Goal: Task Accomplishment & Management: Complete application form

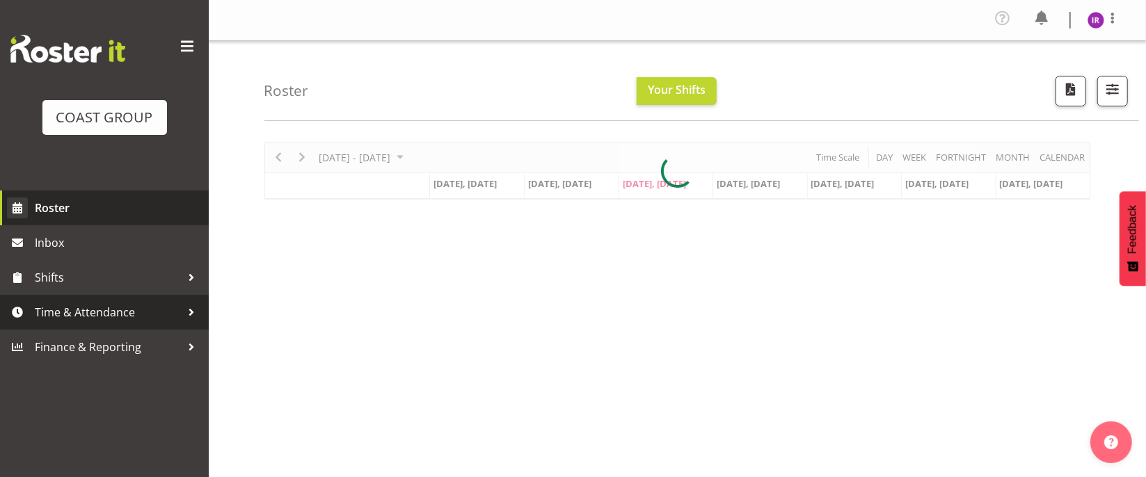
click at [111, 308] on span "Time & Attendance" at bounding box center [108, 312] width 146 height 21
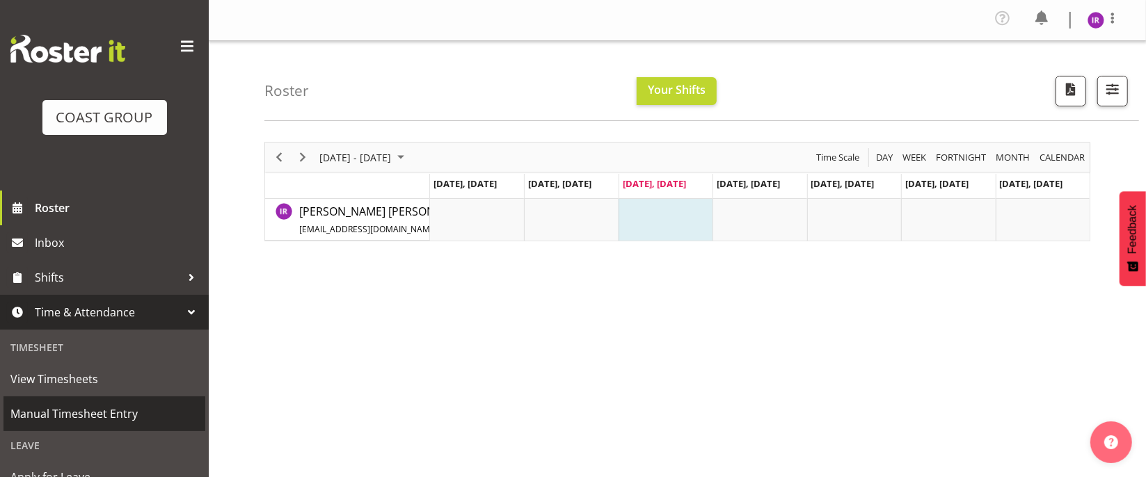
click at [99, 413] on span "Manual Timesheet Entry" at bounding box center [104, 413] width 188 height 21
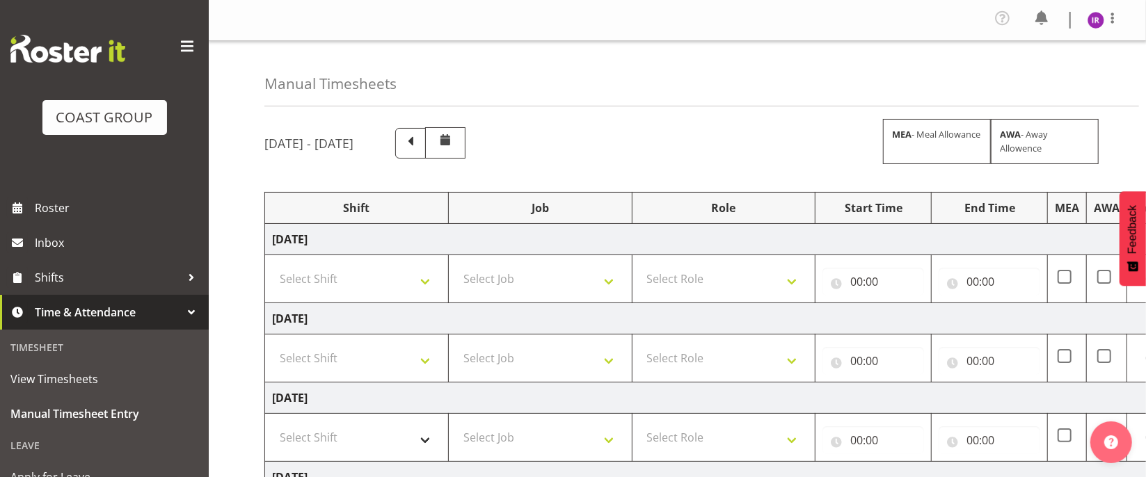
scroll to position [138, 0]
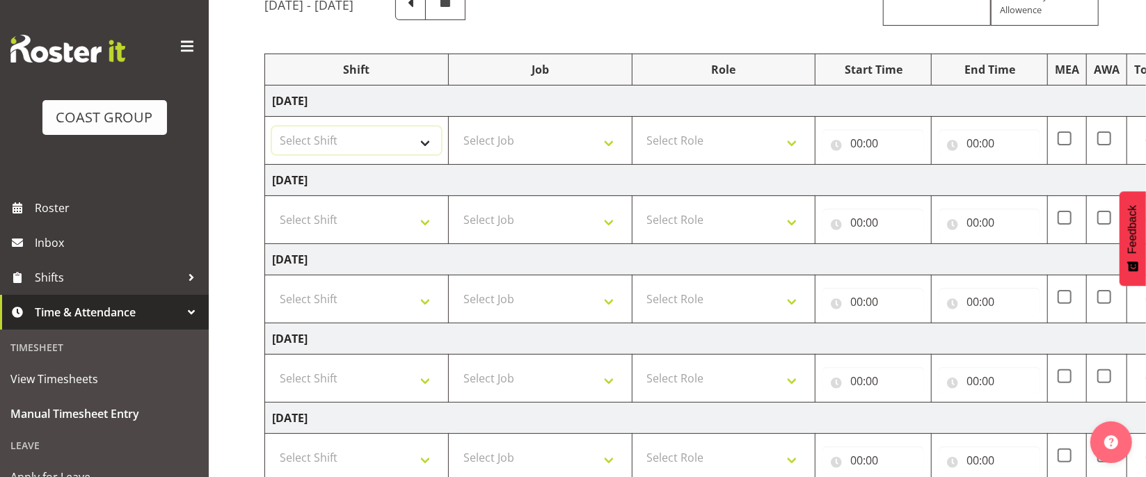
click at [372, 153] on select "Select Shift D+B @ [PERSON_NAME] D+B Build D+B Build NZACA D+B Build Tech Day […" at bounding box center [356, 141] width 169 height 28
click at [387, 145] on select "Select Shift D+B @ [PERSON_NAME] D+B Build D+B Build NZACA D+B Build Tech Day […" at bounding box center [356, 141] width 169 height 28
click at [228, 285] on div "Manual Timesheets [DATE] - [DATE] MEA - Meal Allowance AWA - Away Allowence Shi…" at bounding box center [677, 311] width 937 height 816
click at [390, 150] on select "Select Shift D+B @ [PERSON_NAME] D+B Build D+B Build NZACA D+B Build Tech Day […" at bounding box center [356, 141] width 169 height 28
select select "24997"
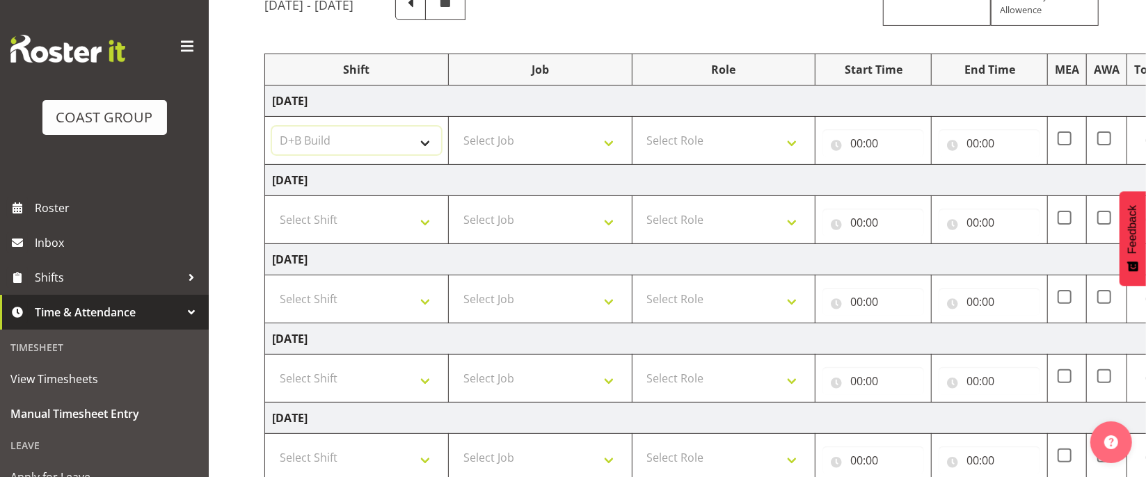
click at [272, 129] on select "Select Shift D+B @ [PERSON_NAME] D+B Build D+B Build NZACA D+B Build Tech Day […" at bounding box center [356, 141] width 169 height 28
click at [564, 143] on select "Select Job 1 Carlton Events 1 [PERSON_NAME][GEOGRAPHIC_DATA] 1 [PERSON_NAME][GE…" at bounding box center [540, 141] width 169 height 28
drag, startPoint x: 973, startPoint y: 200, endPoint x: 968, endPoint y: 226, distance: 26.9
click at [968, 226] on td "00:00 00 01 02 03 04 05 06 07 08 09 10 11 12 13 14 15 16 17 18 19 20 21 22 23 :…" at bounding box center [989, 220] width 116 height 48
click at [575, 158] on td "Select Job 1 Carlton Events 1 [PERSON_NAME][GEOGRAPHIC_DATA] 1 [PERSON_NAME][GE…" at bounding box center [540, 141] width 184 height 48
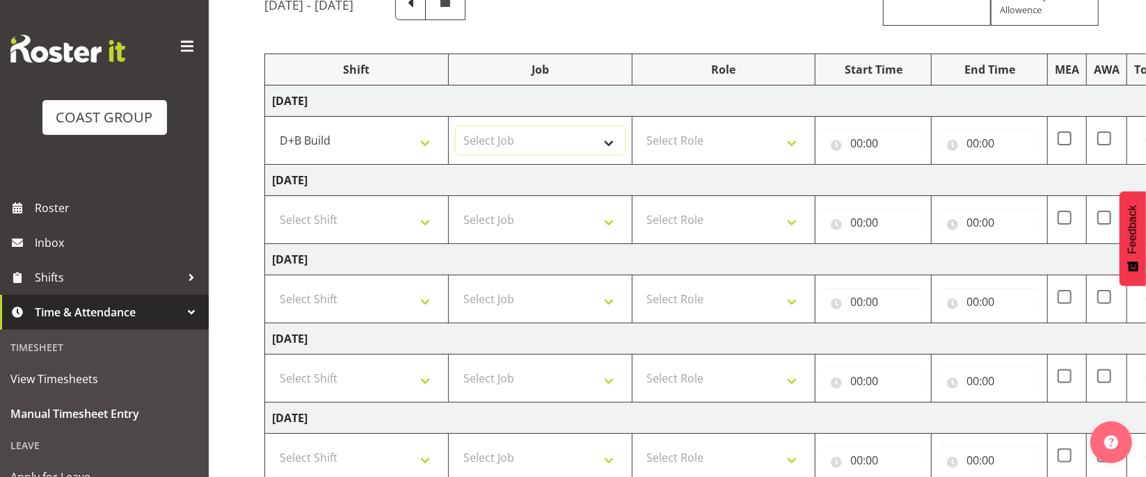
click at [571, 142] on select "Select Job 1 Carlton Events 1 [PERSON_NAME][GEOGRAPHIC_DATA] 1 [PERSON_NAME][GE…" at bounding box center [540, 141] width 169 height 28
select select "9198"
click at [456, 129] on select "Select Job 1 Carlton Events 1 [PERSON_NAME][GEOGRAPHIC_DATA] 1 [PERSON_NAME][GE…" at bounding box center [540, 141] width 169 height 28
click at [717, 141] on select "Select Role EHS AKL D+B" at bounding box center [723, 141] width 169 height 28
select select "194"
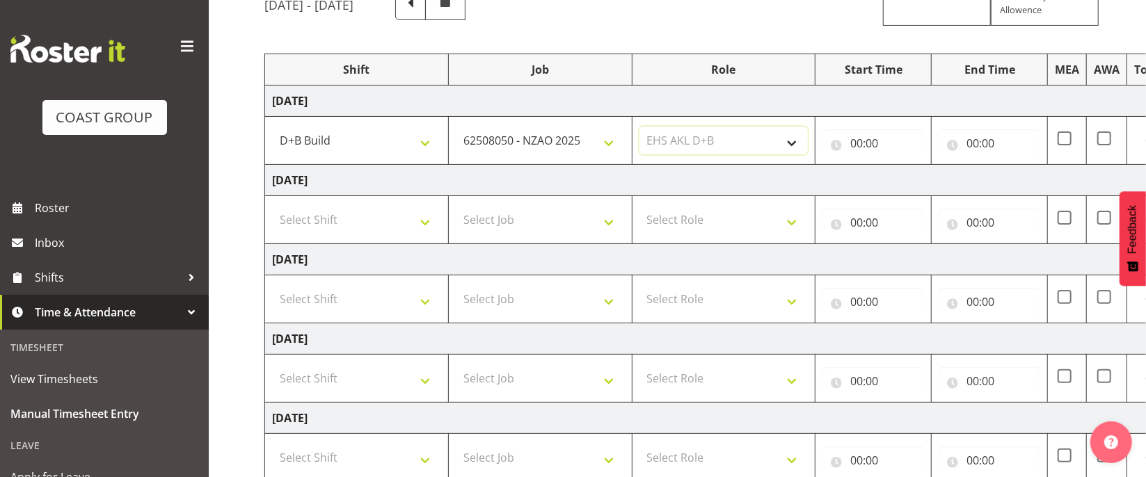
click at [639, 129] on select "Select Role EHS AKL D+B" at bounding box center [723, 141] width 169 height 28
click at [861, 143] on input "00:00" at bounding box center [873, 143] width 102 height 28
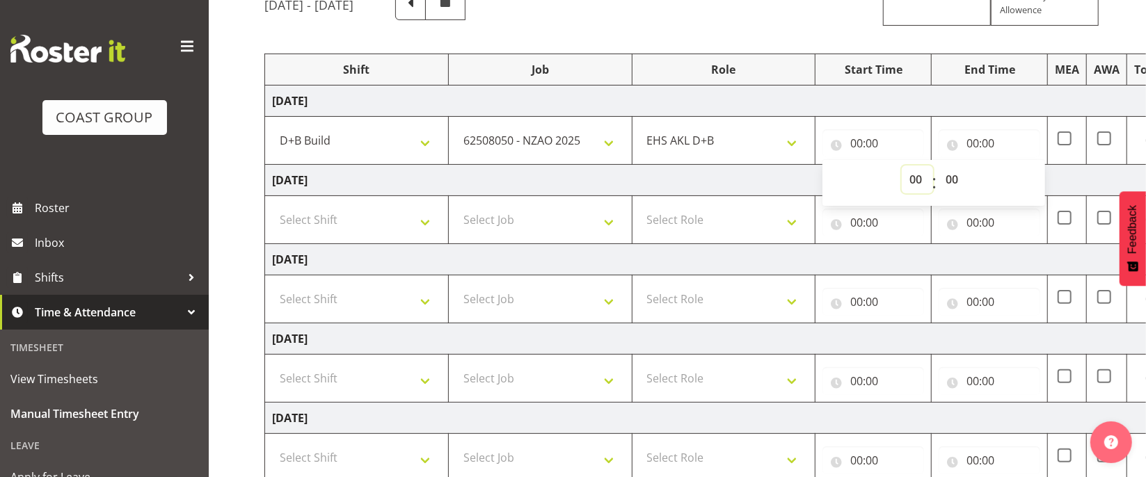
click at [911, 181] on select "00 01 02 03 04 05 06 07 08 09 10 11 12 13 14 15 16 17 18 19 20 21 22 23" at bounding box center [917, 180] width 31 height 28
select select "6"
click at [902, 168] on select "00 01 02 03 04 05 06 07 08 09 10 11 12 13 14 15 16 17 18 19 20 21 22 23" at bounding box center [917, 180] width 31 height 28
type input "06:00"
click at [973, 143] on input "00:00" at bounding box center [989, 143] width 102 height 28
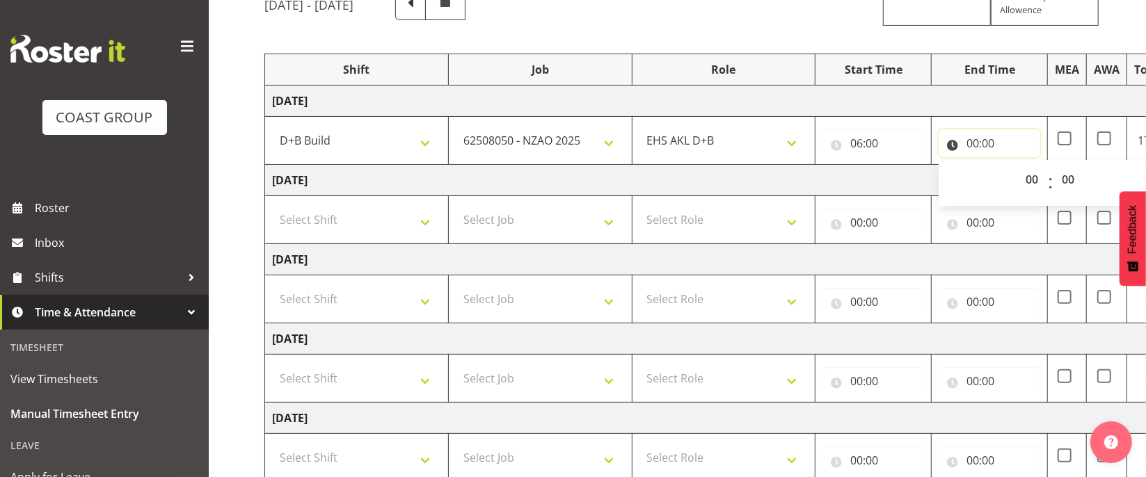
click at [971, 144] on input "00:00" at bounding box center [989, 143] width 102 height 28
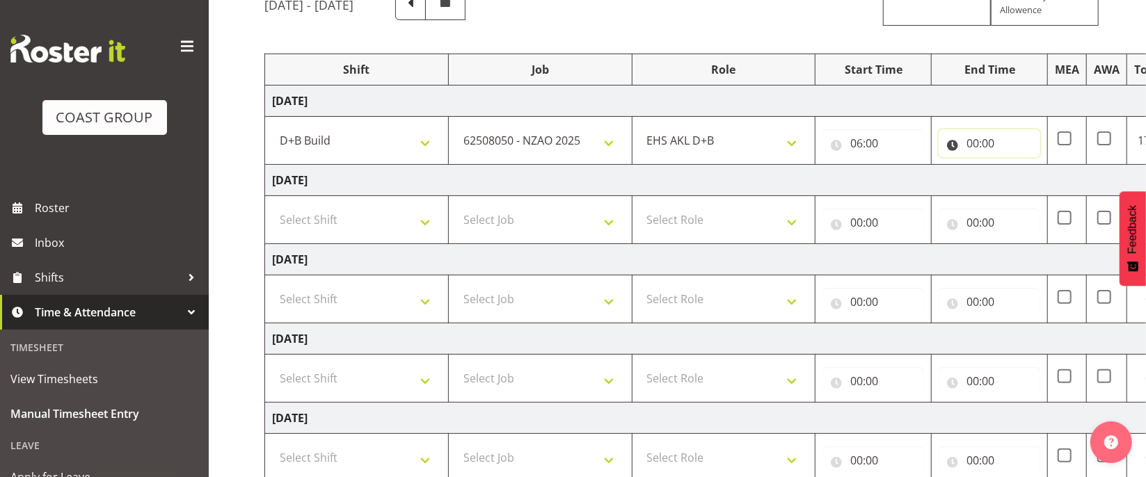
click at [975, 143] on input "00:00" at bounding box center [989, 143] width 102 height 28
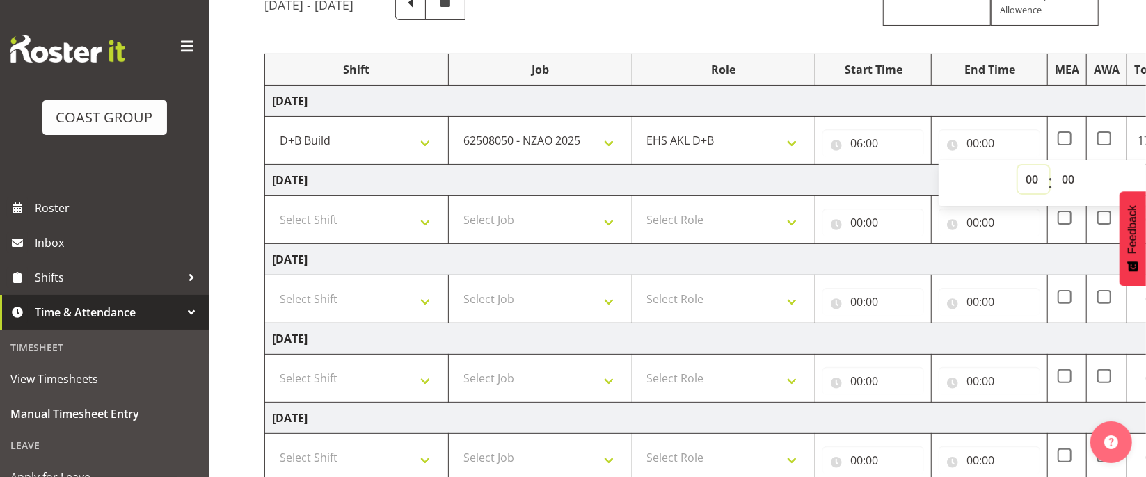
click at [1027, 180] on select "00 01 02 03 04 05 06 07 08 09 10 11 12 13 14 15 16 17 18 19 20 21 22 23" at bounding box center [1033, 180] width 31 height 28
select select "10"
click at [1018, 168] on select "00 01 02 03 04 05 06 07 08 09 10 11 12 13 14 15 16 17 18 19 20 21 22 23" at bounding box center [1033, 180] width 31 height 28
type input "10:00"
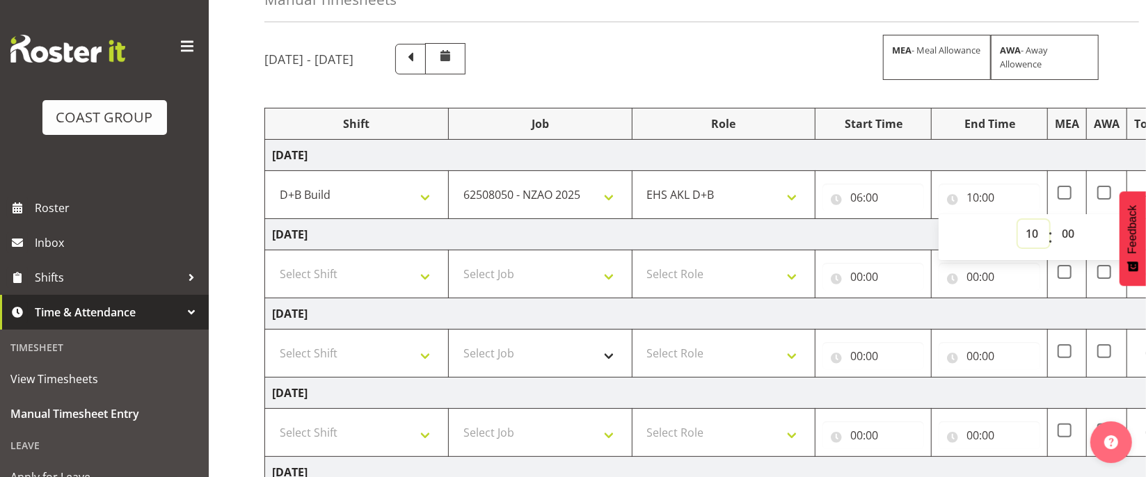
scroll to position [0, 0]
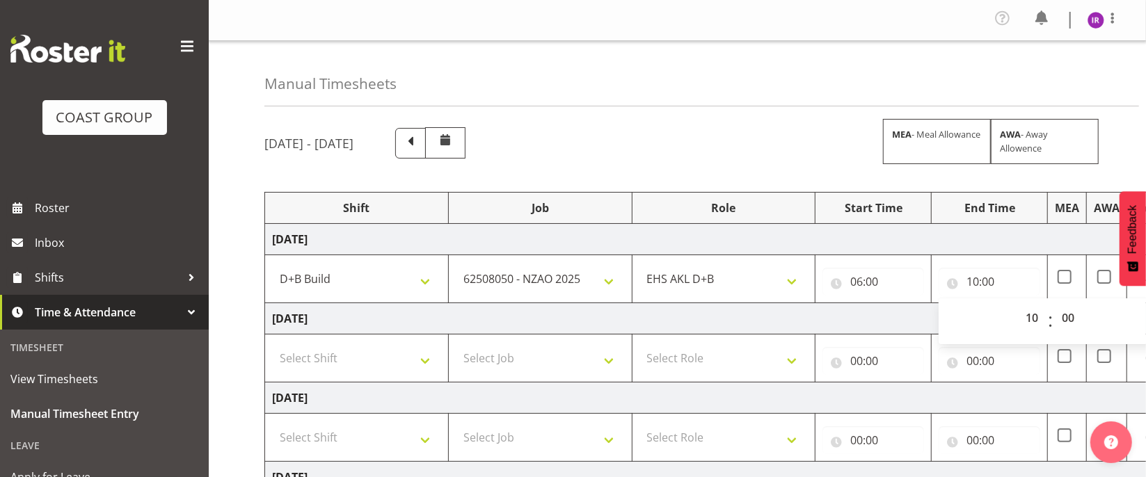
drag, startPoint x: 1118, startPoint y: 80, endPoint x: 869, endPoint y: 82, distance: 249.1
click at [869, 82] on div "Manual Timesheets" at bounding box center [701, 73] width 874 height 65
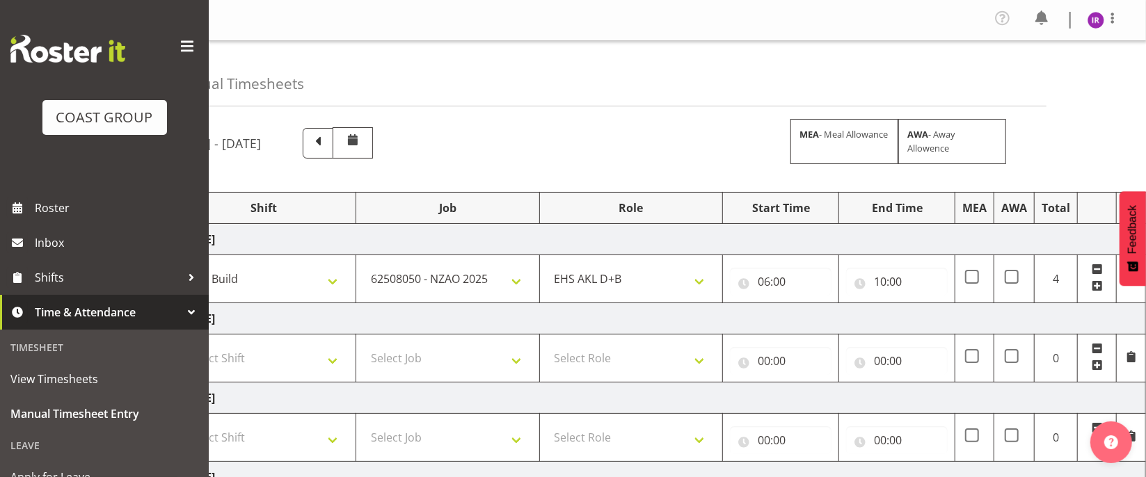
click at [1098, 290] on span at bounding box center [1096, 285] width 11 height 11
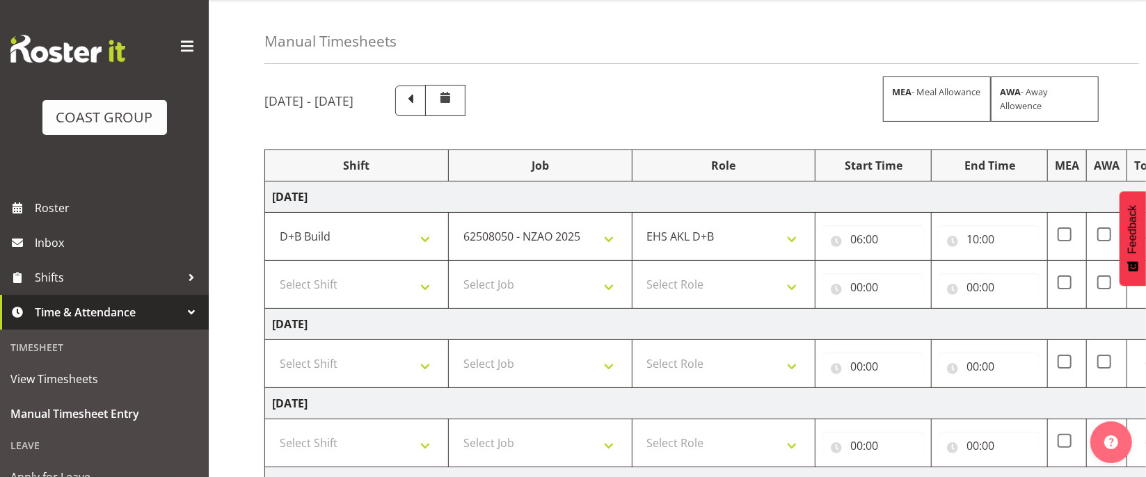
scroll to position [36, 0]
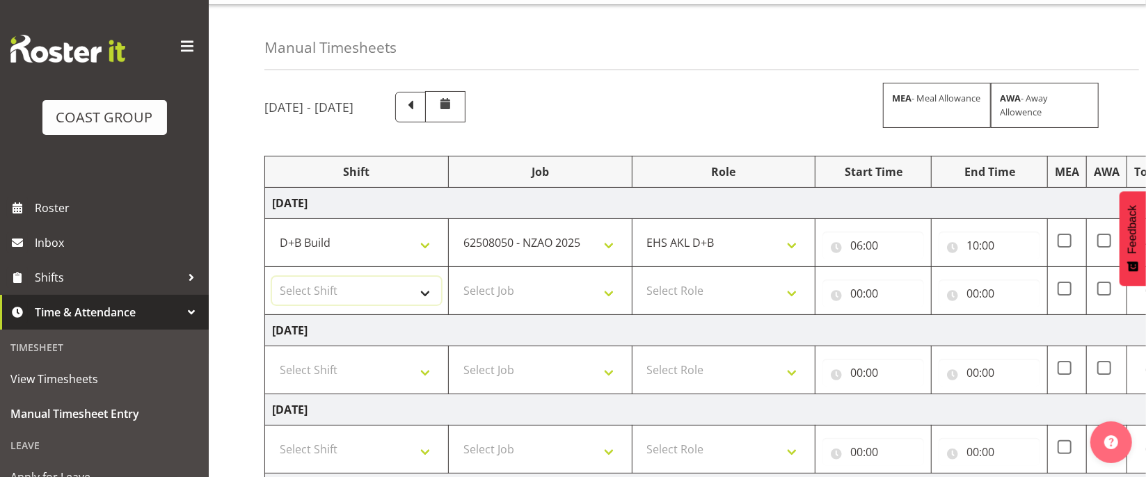
click at [411, 296] on select "Select Shift D+B @ [PERSON_NAME] D+B Build D+B Build NZACA D+B Build Tech Day […" at bounding box center [356, 291] width 169 height 28
select select "24997"
click at [272, 280] on select "Select Shift D+B @ [PERSON_NAME] D+B Build D+B Build NZACA D+B Build Tech Day […" at bounding box center [356, 291] width 169 height 28
click at [533, 293] on select "Select Job 1 Carlton Events 1 [PERSON_NAME][GEOGRAPHIC_DATA] 1 [PERSON_NAME][GE…" at bounding box center [540, 291] width 169 height 28
select select "10251"
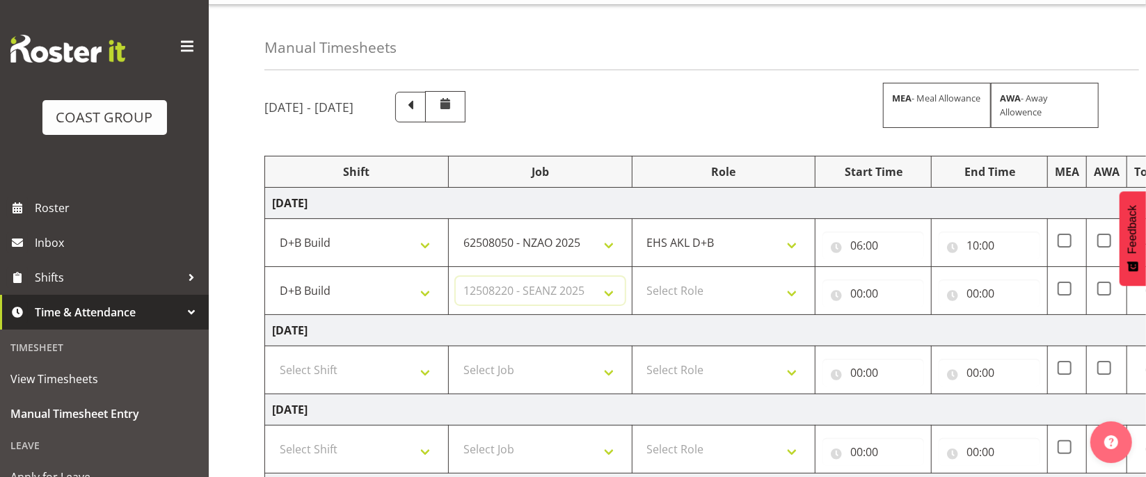
click at [456, 280] on select "Select Job 1 Carlton Events 1 [PERSON_NAME][GEOGRAPHIC_DATA] 1 [PERSON_NAME][GE…" at bounding box center [540, 291] width 169 height 28
click at [691, 298] on select "Select Role EHS AKL D+B" at bounding box center [723, 291] width 169 height 28
select select "194"
click at [639, 280] on select "Select Role EHS AKL D+B" at bounding box center [723, 291] width 169 height 28
click at [861, 292] on input "00:00" at bounding box center [873, 294] width 102 height 28
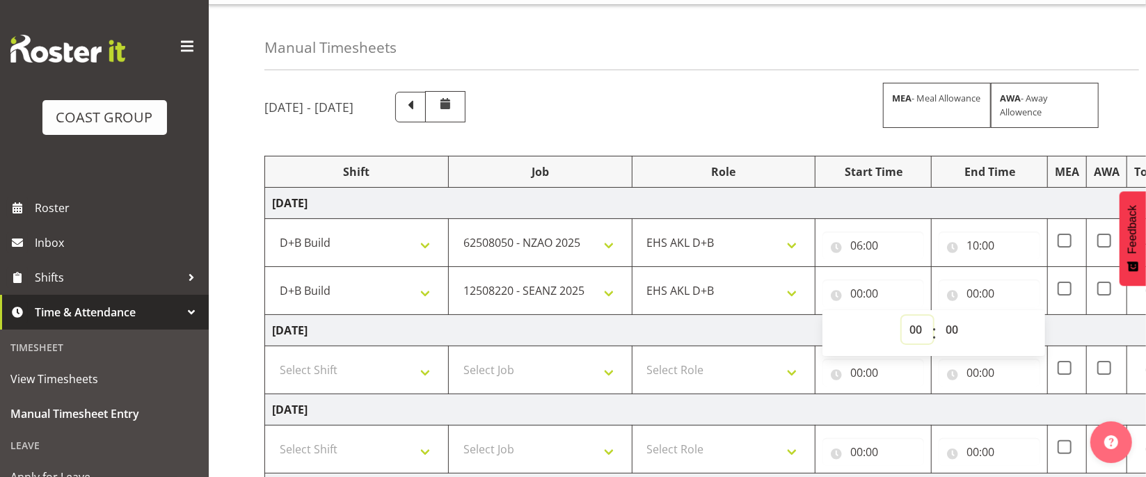
click at [914, 332] on select "00 01 02 03 04 05 06 07 08 09 10 11 12 13 14 15 16 17 18 19 20 21 22 23" at bounding box center [917, 330] width 31 height 28
select select "10"
click at [902, 319] on select "00 01 02 03 04 05 06 07 08 09 10 11 12 13 14 15 16 17 18 19 20 21 22 23" at bounding box center [917, 330] width 31 height 28
type input "10:00"
click at [915, 324] on select "00 01 02 03 04 05 06 07 08 09 10 11 12 13 14 15 16 17 18 19 20 21 22 23" at bounding box center [917, 330] width 31 height 28
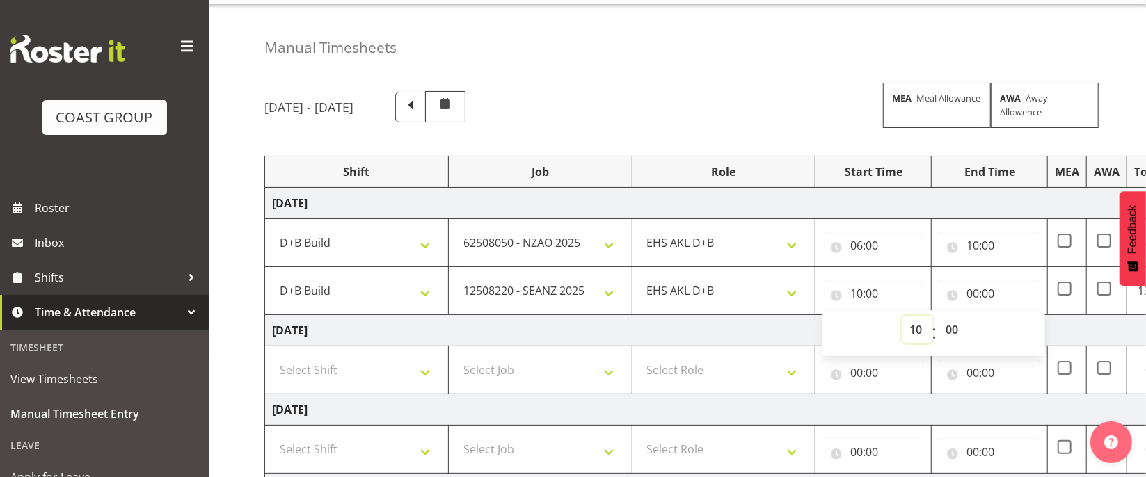
select select "14"
click at [902, 319] on select "00 01 02 03 04 05 06 07 08 09 10 11 12 13 14 15 16 17 18 19 20 21 22 23" at bounding box center [917, 330] width 31 height 28
type input "14:00"
click at [859, 294] on input "14:00" at bounding box center [873, 294] width 102 height 28
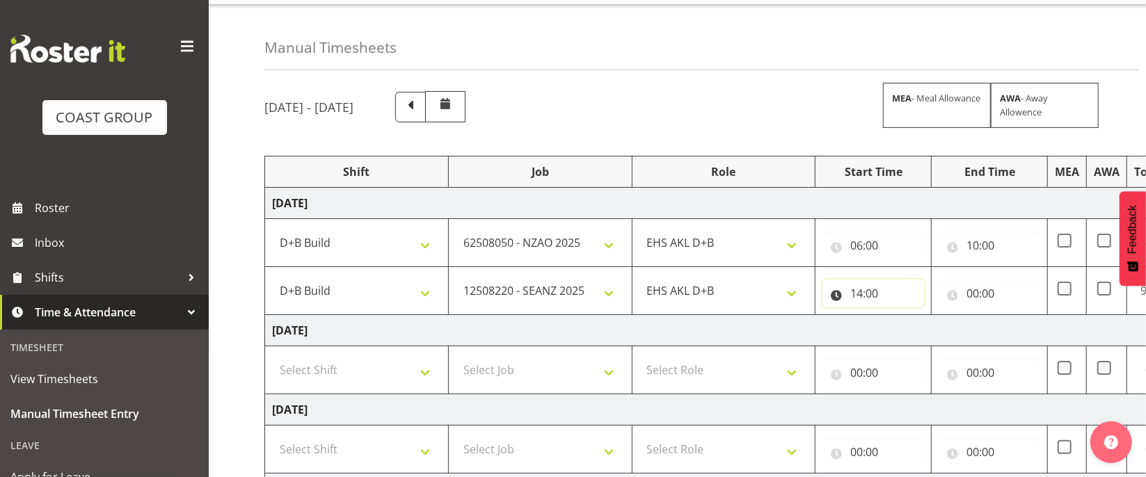
click at [863, 296] on input "14:00" at bounding box center [873, 294] width 102 height 28
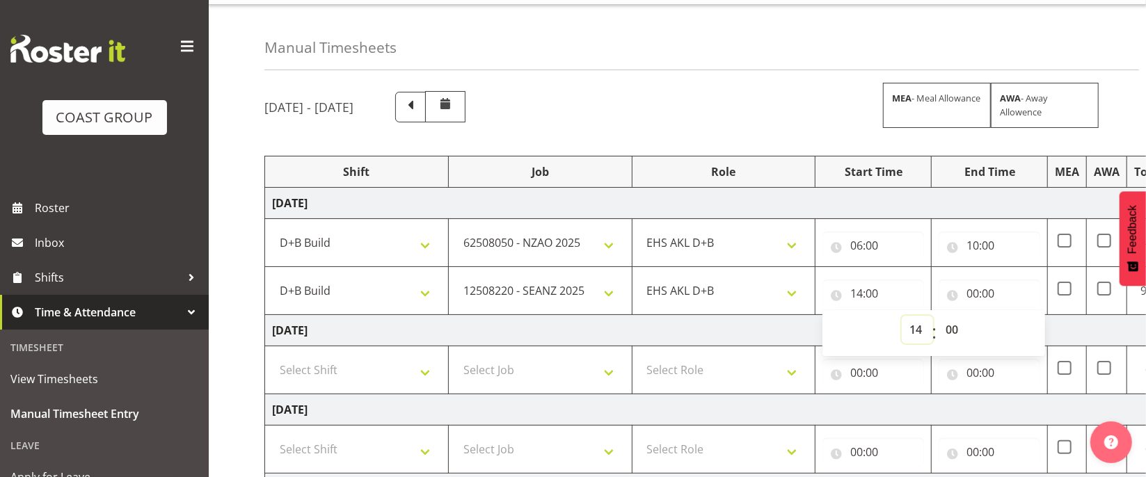
click at [920, 328] on select "00 01 02 03 04 05 06 07 08 09 10 11 12 13 14 15 16 17 18 19 20 21 22 23" at bounding box center [917, 330] width 31 height 28
select select "10"
click at [902, 319] on select "00 01 02 03 04 05 06 07 08 09 10 11 12 13 14 15 16 17 18 19 20 21 22 23" at bounding box center [917, 330] width 31 height 28
type input "10:00"
click at [968, 292] on input "00:00" at bounding box center [989, 294] width 102 height 28
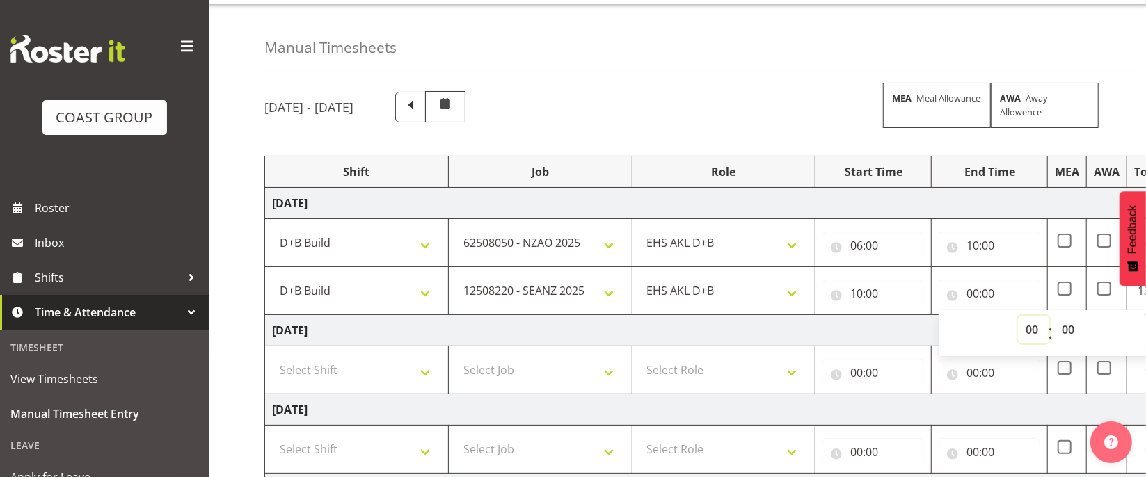
click at [1031, 333] on select "00 01 02 03 04 05 06 07 08 09 10 11 12 13 14 15 16 17 18 19 20 21 22 23" at bounding box center [1033, 330] width 31 height 28
select select "14"
click at [1018, 319] on select "00 01 02 03 04 05 06 07 08 09 10 11 12 13 14 15 16 17 18 19 20 21 22 23" at bounding box center [1033, 330] width 31 height 28
type input "14:00"
click at [1070, 323] on select "00 01 02 03 04 05 06 07 08 09 10 11 12 13 14 15 16 17 18 19 20 21 22 23 24 25 2…" at bounding box center [1069, 330] width 31 height 28
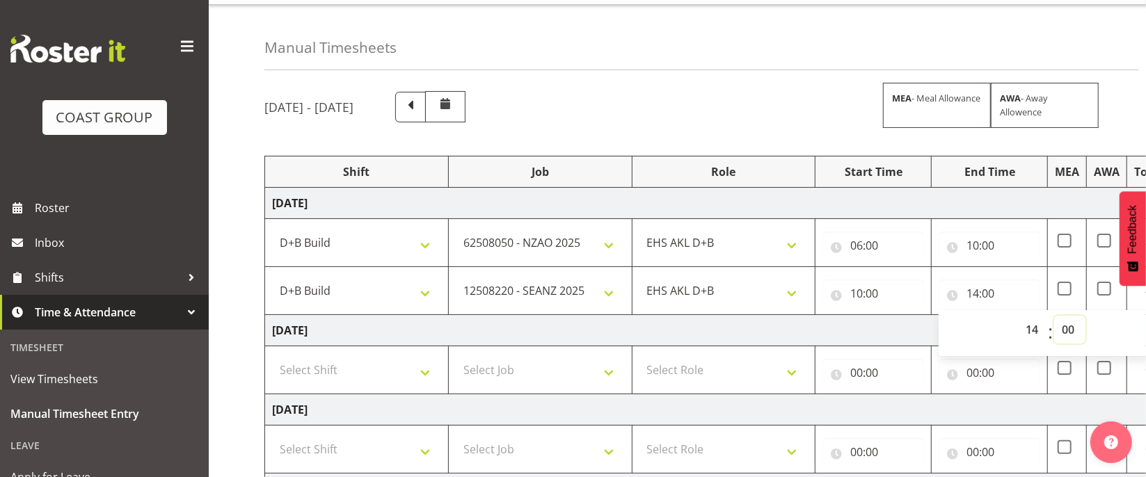
select select "30"
click at [1054, 319] on select "00 01 02 03 04 05 06 07 08 09 10 11 12 13 14 15 16 17 18 19 20 21 22 23 24 25 2…" at bounding box center [1069, 330] width 31 height 28
type input "14:30"
click at [537, 333] on td "[DATE]" at bounding box center [751, 330] width 973 height 31
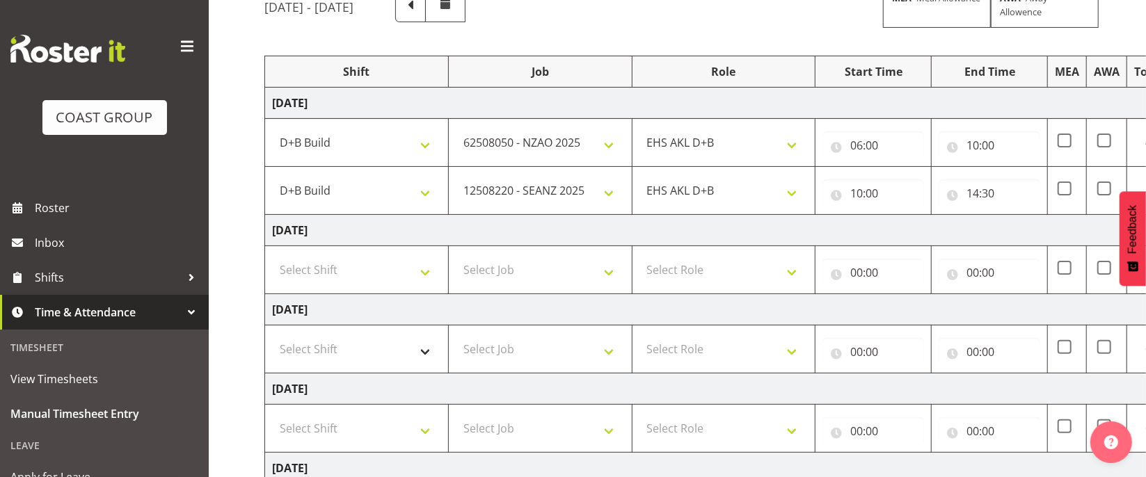
scroll to position [144, 0]
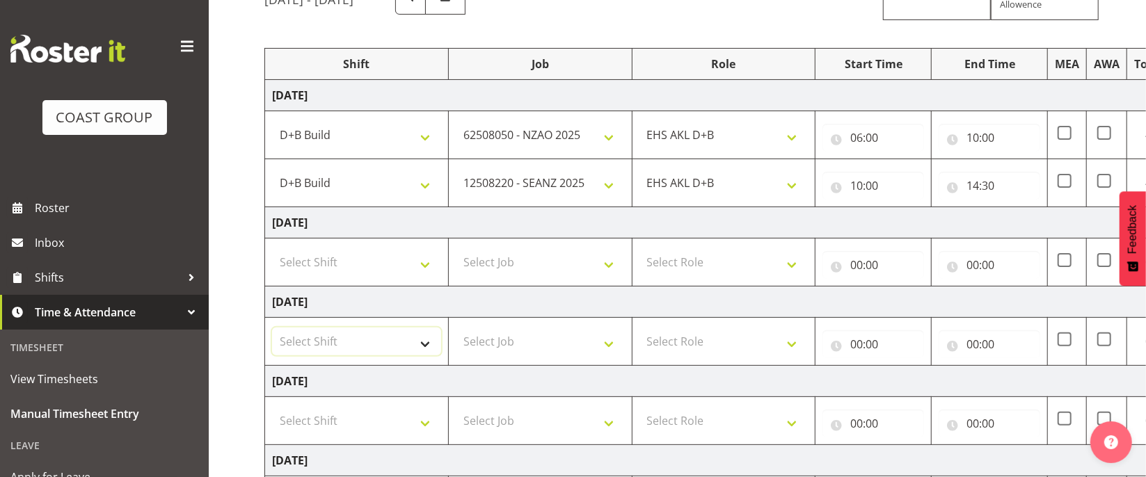
click at [358, 342] on select "Select Shift D+B @ [PERSON_NAME] D+B Build D+B Build NZACA D+B Build Tech Day […" at bounding box center [356, 342] width 169 height 28
select select "24997"
click at [272, 331] on select "Select Shift D+B @ [PERSON_NAME] D+B Build D+B Build NZACA D+B Build Tech Day […" at bounding box center [356, 342] width 169 height 28
click at [547, 338] on select "Select Job 1 Carlton Events 1 [PERSON_NAME][GEOGRAPHIC_DATA] 1 [PERSON_NAME][GE…" at bounding box center [540, 342] width 169 height 28
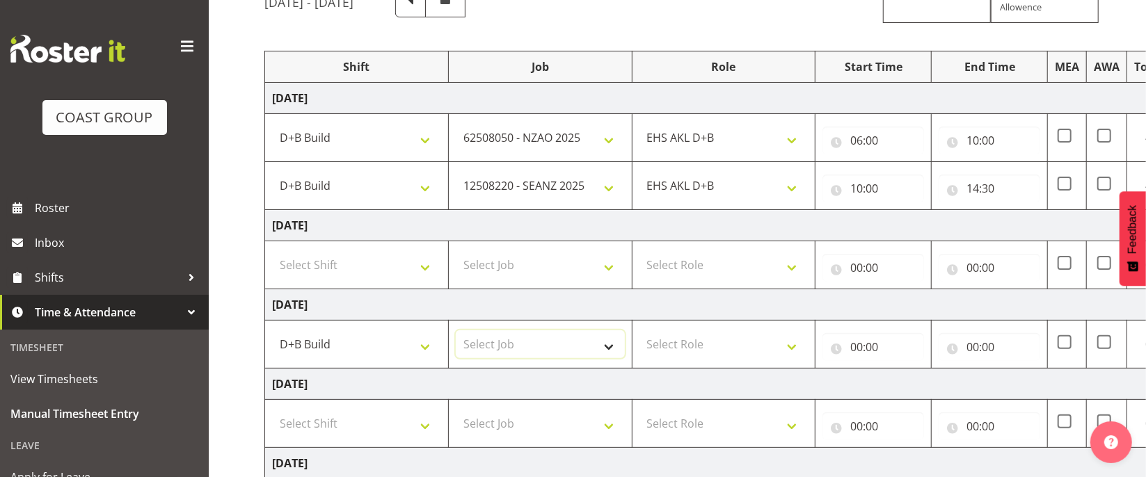
click at [539, 341] on select "Select Job 1 Carlton Events 1 [PERSON_NAME][GEOGRAPHIC_DATA] 1 [PERSON_NAME][GE…" at bounding box center [540, 344] width 169 height 28
select select "9630"
click at [456, 334] on select "Select Job 1 Carlton Events 1 [PERSON_NAME][GEOGRAPHIC_DATA] 1 [PERSON_NAME][GE…" at bounding box center [540, 344] width 169 height 28
click at [693, 349] on select "Select Role EHS AKL D+B" at bounding box center [723, 344] width 169 height 28
select select "194"
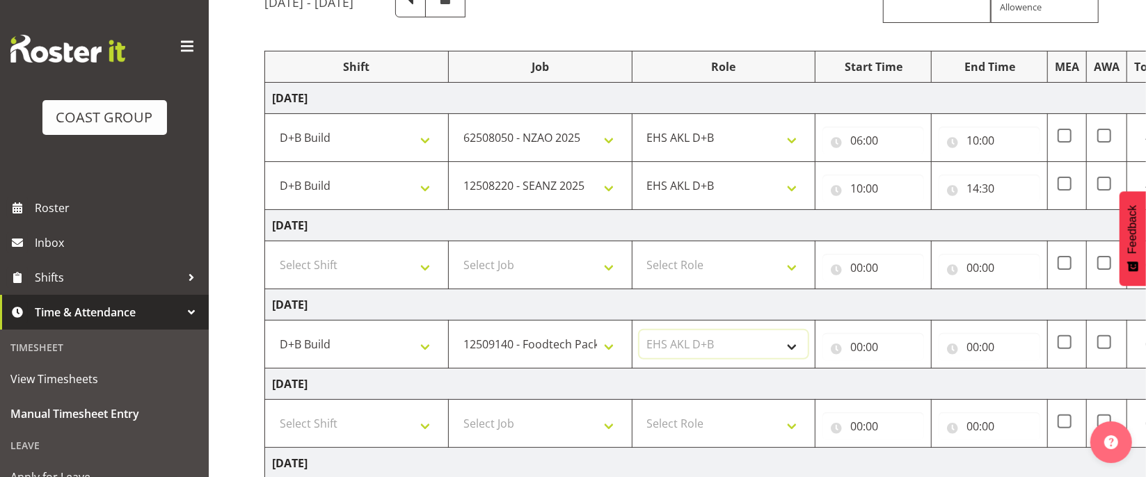
click at [639, 334] on select "Select Role EHS AKL D+B" at bounding box center [723, 344] width 169 height 28
click at [849, 344] on input "00:00" at bounding box center [873, 347] width 102 height 28
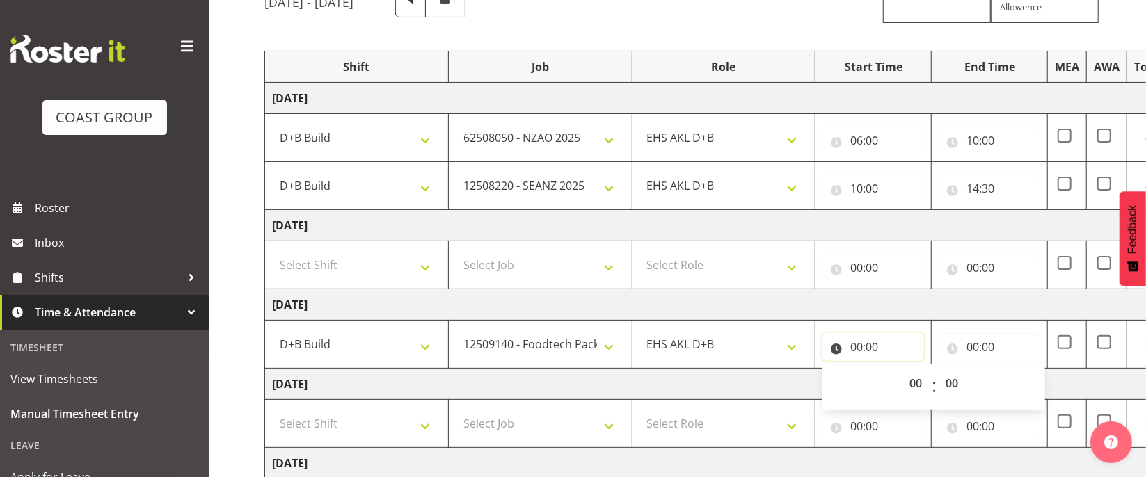
scroll to position [139, 0]
drag, startPoint x: 915, startPoint y: 392, endPoint x: 912, endPoint y: 377, distance: 15.6
click at [914, 392] on select "00 01 02 03 04 05 06 07 08 09 10 11 12 13 14 15 16 17 18 19 20 21 22 23" at bounding box center [917, 385] width 31 height 28
select select "6"
click at [902, 374] on select "00 01 02 03 04 05 06 07 08 09 10 11 12 13 14 15 16 17 18 19 20 21 22 23" at bounding box center [917, 385] width 31 height 28
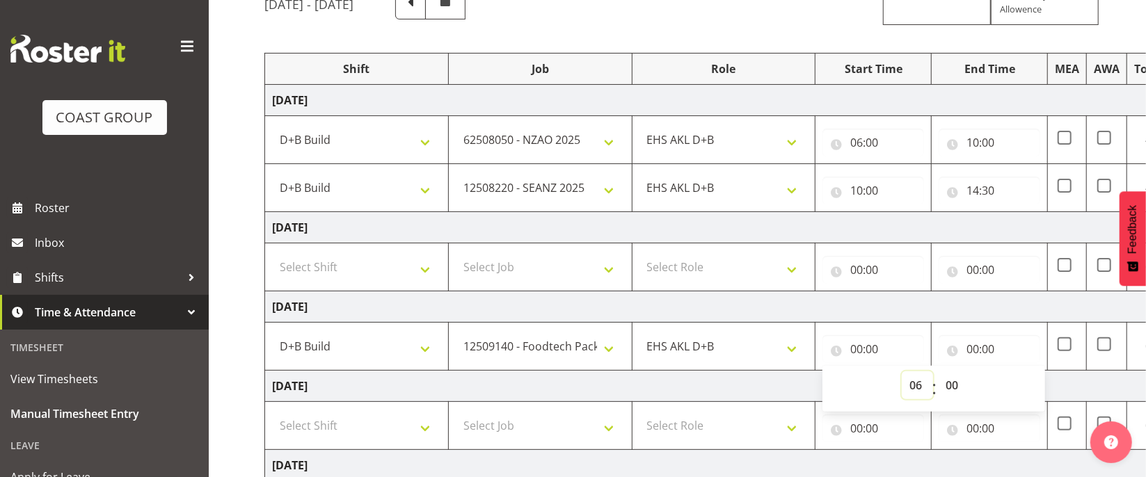
type input "06:00"
click at [983, 350] on input "00:00" at bounding box center [989, 349] width 102 height 28
click at [1023, 386] on select "00 01 02 03 04 05 06 07 08 09 10 11 12 13 14 15 16 17 18 19 20 21 22 23" at bounding box center [1033, 385] width 31 height 28
select select "14"
click at [1018, 374] on select "00 01 02 03 04 05 06 07 08 09 10 11 12 13 14 15 16 17 18 19 20 21 22 23" at bounding box center [1033, 385] width 31 height 28
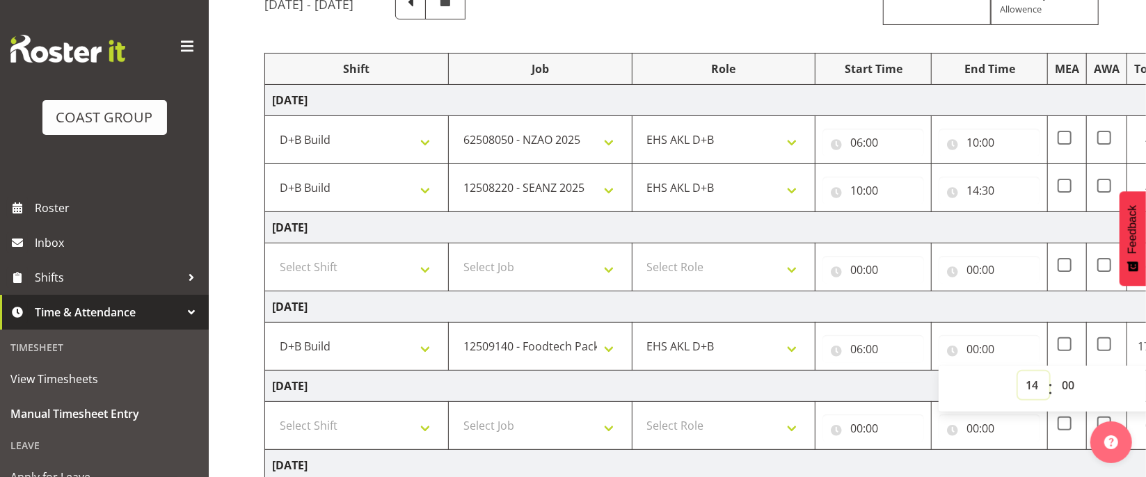
type input "14:00"
click at [993, 353] on input "14:00" at bounding box center [989, 349] width 102 height 28
click at [984, 351] on input "14:00" at bounding box center [989, 349] width 102 height 28
click at [1069, 392] on select "00 01 02 03 04 05 06 07 08 09 10 11 12 13 14 15 16 17 18 19 20 21 22 23 24 25 2…" at bounding box center [1069, 385] width 31 height 28
select select "30"
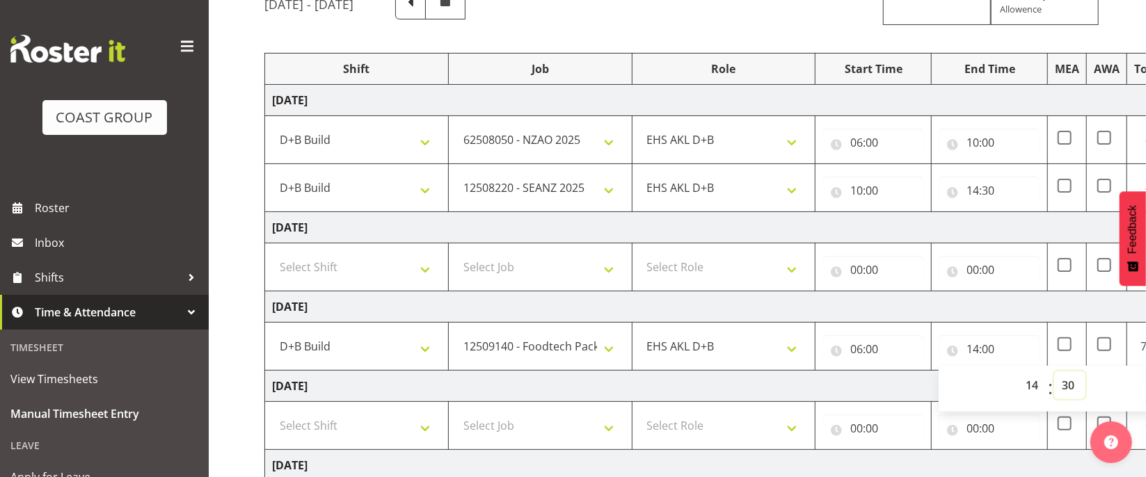
click at [1054, 374] on select "00 01 02 03 04 05 06 07 08 09 10 11 12 13 14 15 16 17 18 19 20 21 22 23 24 25 2…" at bounding box center [1069, 385] width 31 height 28
type input "14:30"
click at [1027, 232] on td "[DATE]" at bounding box center [751, 227] width 973 height 31
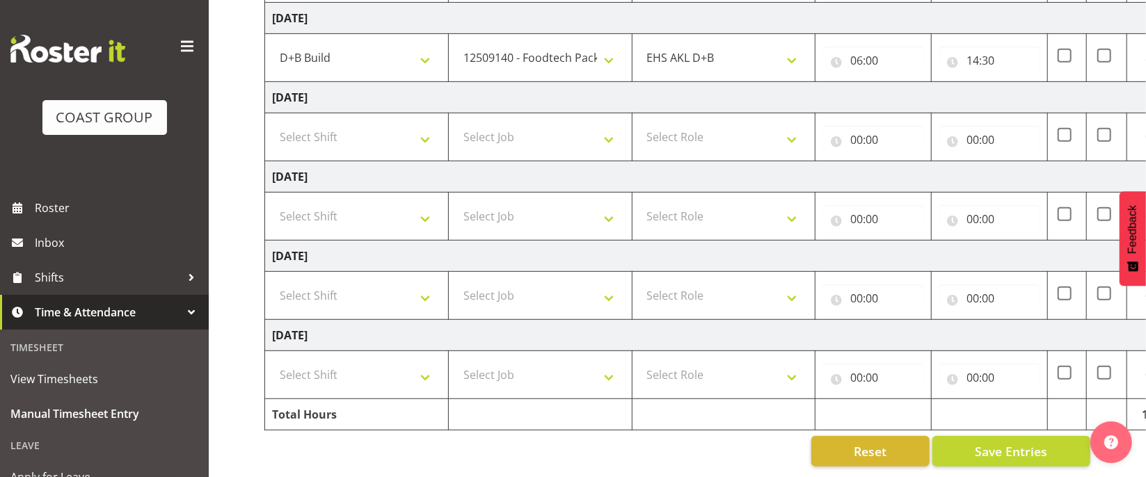
scroll to position [0, 93]
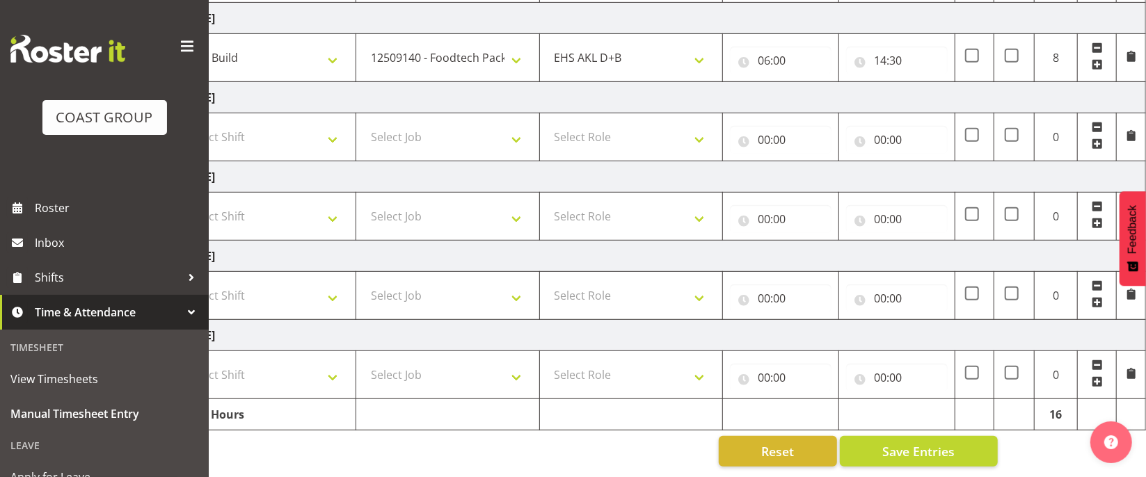
click at [1097, 61] on span at bounding box center [1096, 64] width 11 height 11
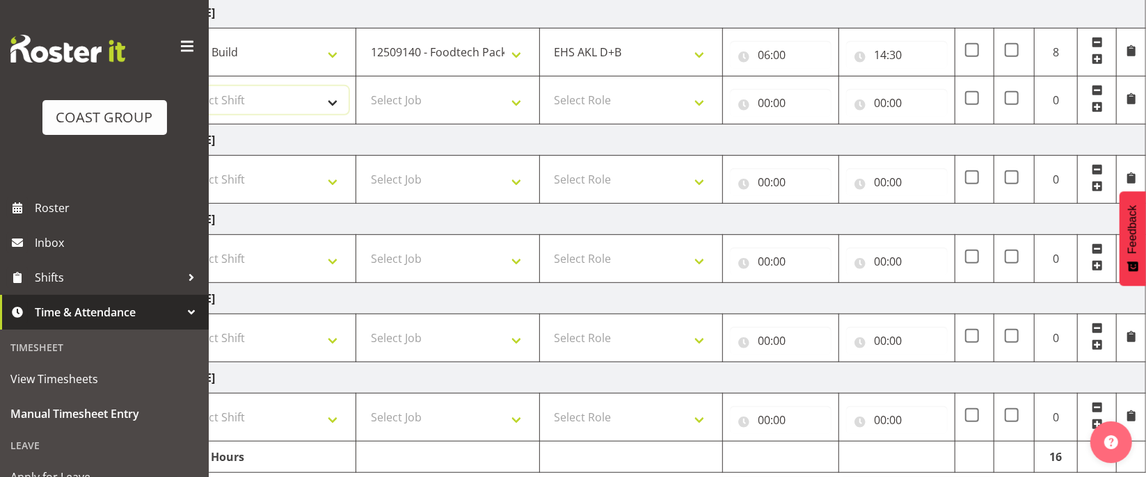
click at [285, 104] on select "Select Shift D+B @ [PERSON_NAME] D+B Build D+B Build NZACA D+B Build Tech Day […" at bounding box center [263, 100] width 169 height 28
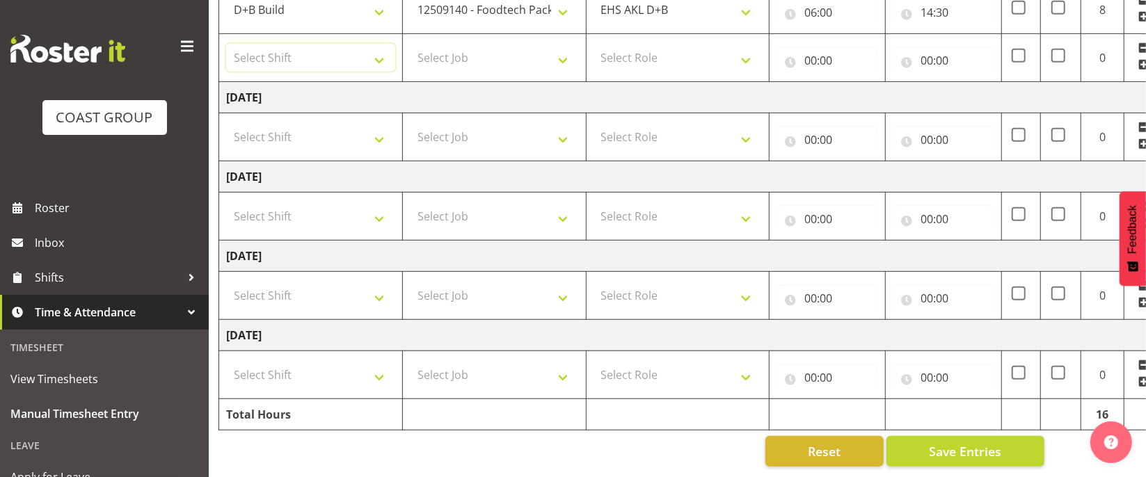
scroll to position [0, 0]
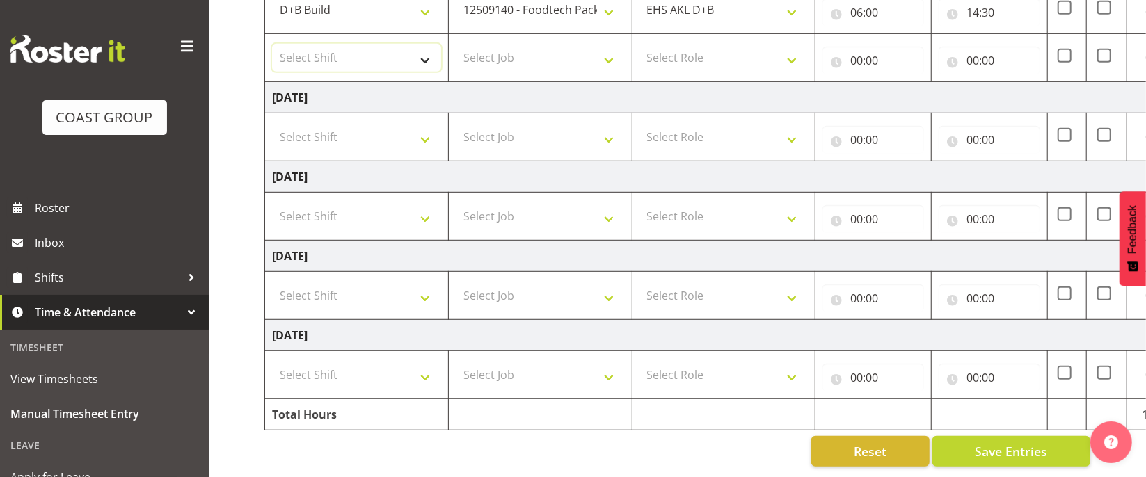
click at [344, 60] on select "Select Shift D+B @ [PERSON_NAME] D+B Build D+B Build NZACA D+B Build Tech Day […" at bounding box center [356, 58] width 169 height 28
select select "40079"
click at [272, 44] on select "Select Shift D+B @ [PERSON_NAME] D+B Build D+B Build NZACA D+B Build Tech Day […" at bounding box center [356, 58] width 169 height 28
click at [530, 56] on select "Select Job 1 Carlton Events 1 [PERSON_NAME][GEOGRAPHIC_DATA] 1 [PERSON_NAME][GE…" at bounding box center [540, 58] width 169 height 28
click at [250, 111] on div "Manual Timesheets [DATE] - [DATE] MEA - Meal Allowance AWA - Away Allowence Shi…" at bounding box center [677, 21] width 937 height 912
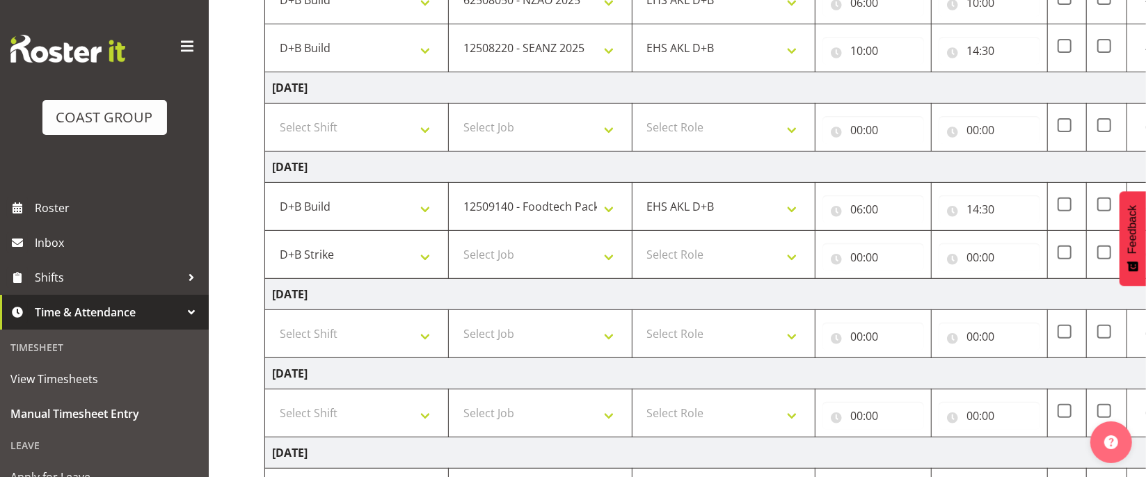
scroll to position [282, 0]
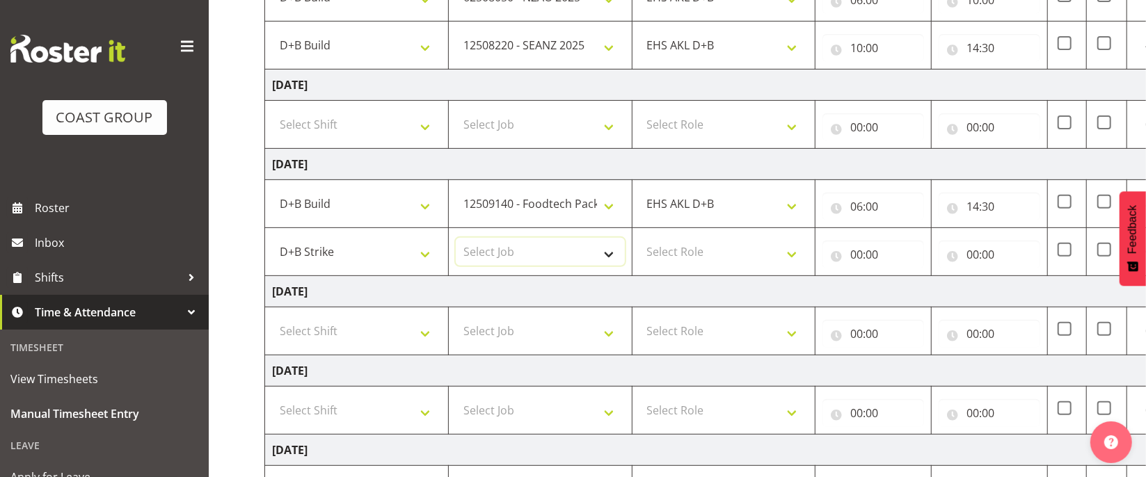
click at [508, 259] on select "Select Job 1 Carlton Events 1 [PERSON_NAME][GEOGRAPHIC_DATA] 1 [PERSON_NAME][GE…" at bounding box center [540, 252] width 169 height 28
select select "10251"
click at [456, 241] on select "Select Job 1 Carlton Events 1 [PERSON_NAME][GEOGRAPHIC_DATA] 1 [PERSON_NAME][GE…" at bounding box center [540, 252] width 169 height 28
click at [685, 248] on select "Select Role EHS AKL D+B" at bounding box center [723, 252] width 169 height 28
select select "194"
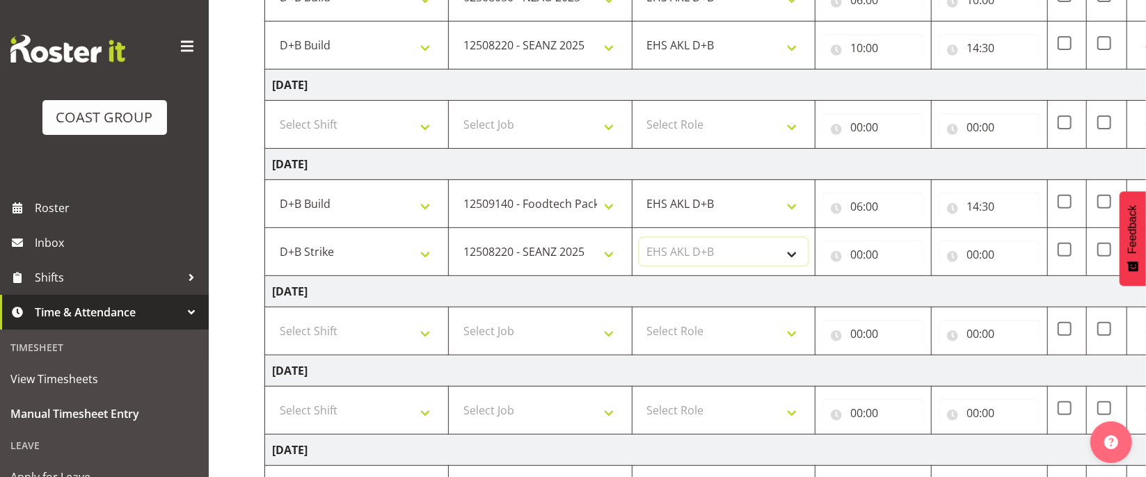
click at [639, 241] on select "Select Role EHS AKL D+B" at bounding box center [723, 252] width 169 height 28
click at [845, 262] on input "00:00" at bounding box center [873, 255] width 102 height 28
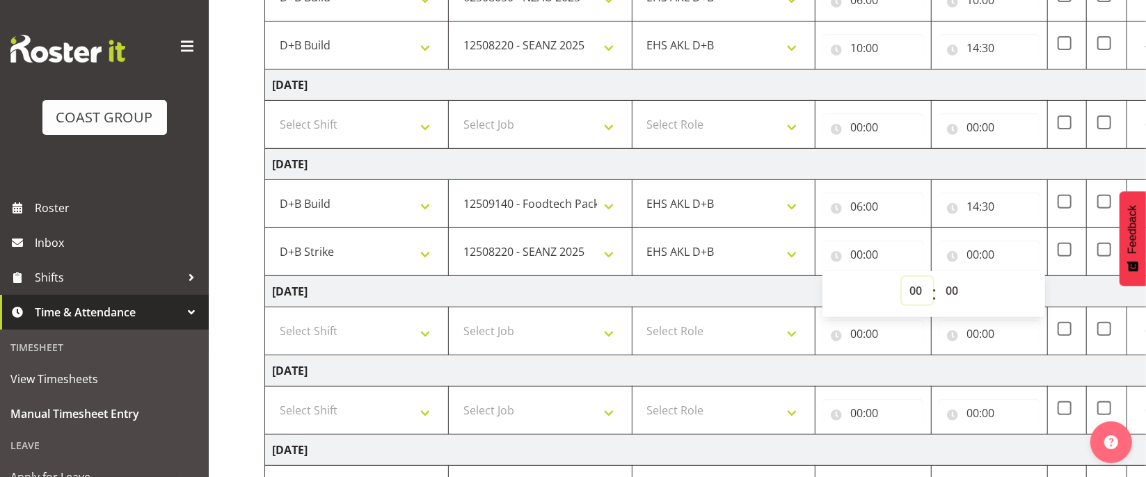
click at [909, 288] on select "00 01 02 03 04 05 06 07 08 09 10 11 12 13 14 15 16 17 18 19 20 21 22 23" at bounding box center [917, 291] width 31 height 28
select select "14"
click at [902, 280] on select "00 01 02 03 04 05 06 07 08 09 10 11 12 13 14 15 16 17 18 19 20 21 22 23" at bounding box center [917, 291] width 31 height 28
type input "14:00"
click at [947, 291] on select "00 01 02 03 04 05 06 07 08 09 10 11 12 13 14 15 16 17 18 19 20 21 22 23 24 25 2…" at bounding box center [953, 291] width 31 height 28
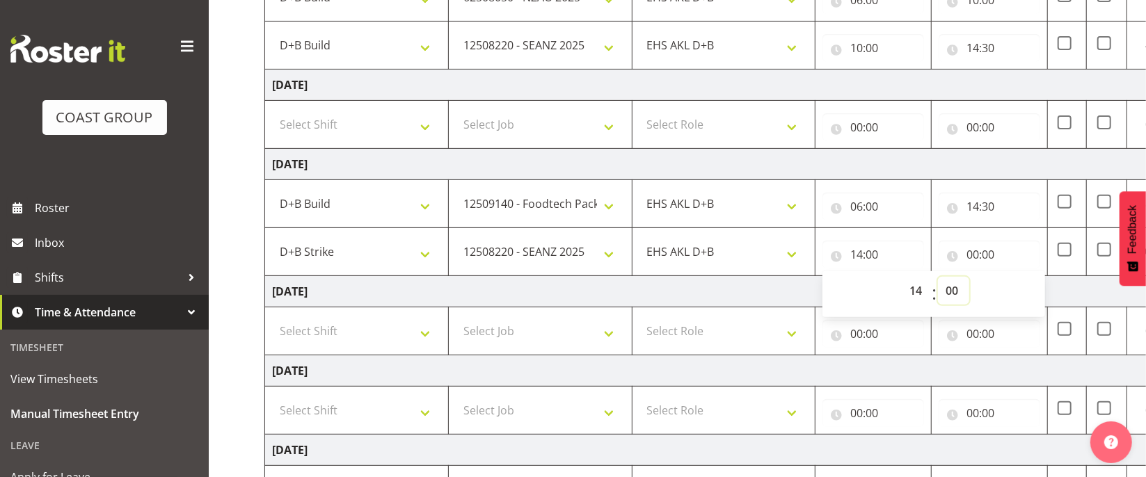
select select "30"
click at [938, 280] on select "00 01 02 03 04 05 06 07 08 09 10 11 12 13 14 15 16 17 18 19 20 21 22 23 24 25 2…" at bounding box center [953, 291] width 31 height 28
type input "14:30"
click at [976, 257] on input "00:00" at bounding box center [989, 255] width 102 height 28
click at [1028, 296] on select "00 01 02 03 04 05 06 07 08 09 10 11 12 13 14 15 16 17 18 19 20 21 22 23" at bounding box center [1033, 291] width 31 height 28
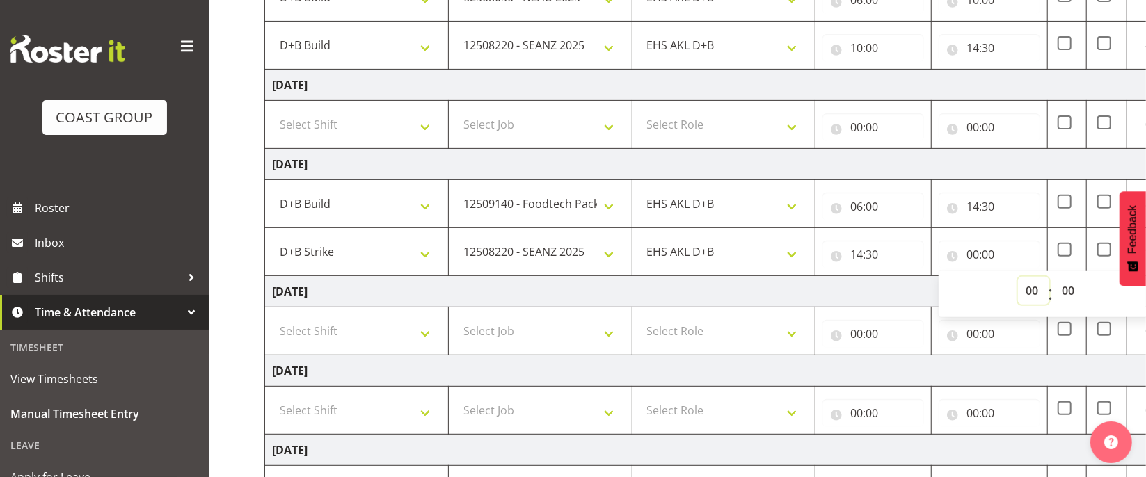
select select "17"
click at [1018, 280] on select "00 01 02 03 04 05 06 07 08 09 10 11 12 13 14 15 16 17 18 19 20 21 22 23" at bounding box center [1033, 291] width 31 height 28
type input "17:00"
click at [1066, 295] on select "00 01 02 03 04 05 06 07 08 09 10 11 12 13 14 15 16 17 18 19 20 21 22 23 24 25 2…" at bounding box center [1069, 291] width 31 height 28
select select "30"
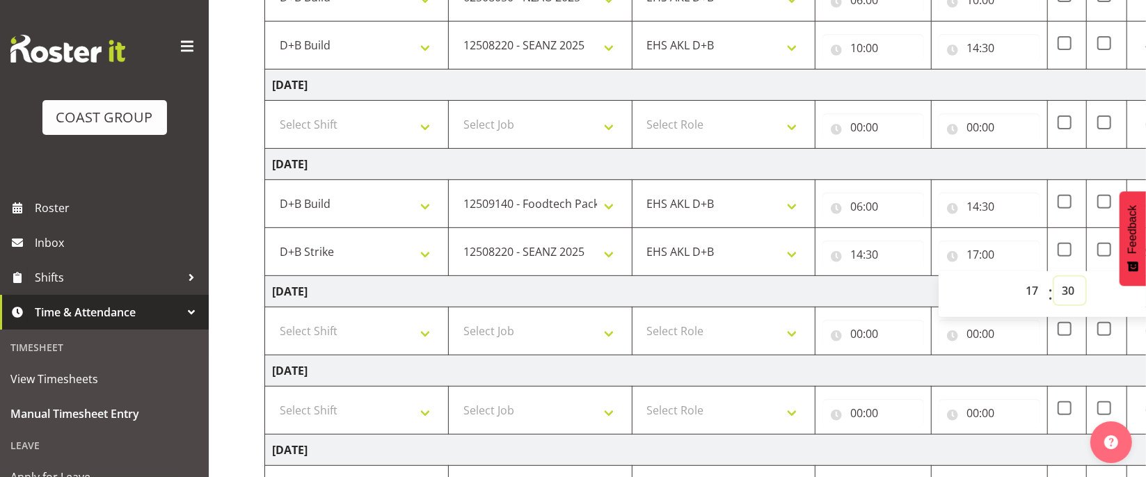
click at [1054, 280] on select "00 01 02 03 04 05 06 07 08 09 10 11 12 13 14 15 16 17 18 19 20 21 22 23 24 25 2…" at bounding box center [1069, 291] width 31 height 28
type input "17:30"
click at [723, 287] on td "[DATE]" at bounding box center [751, 291] width 973 height 31
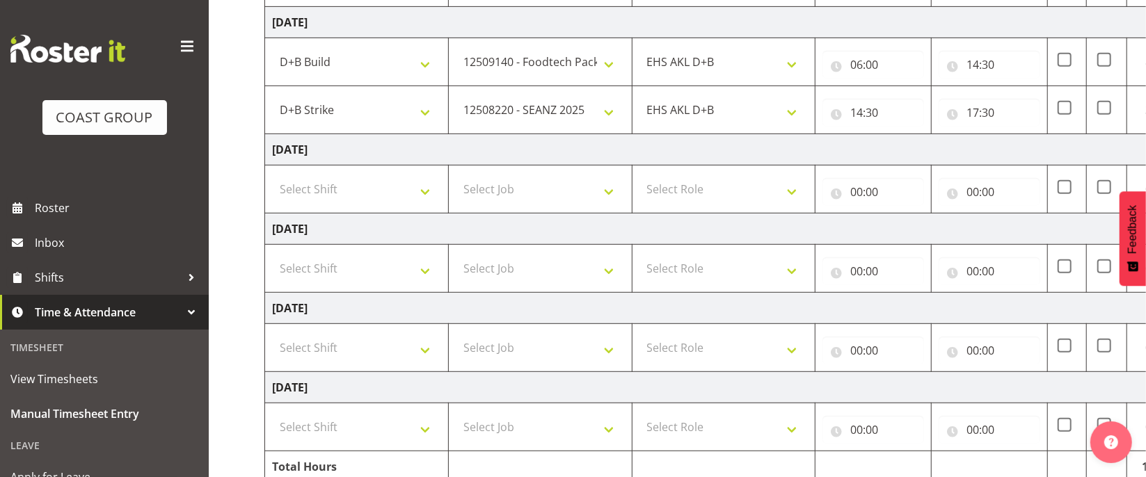
scroll to position [481, 0]
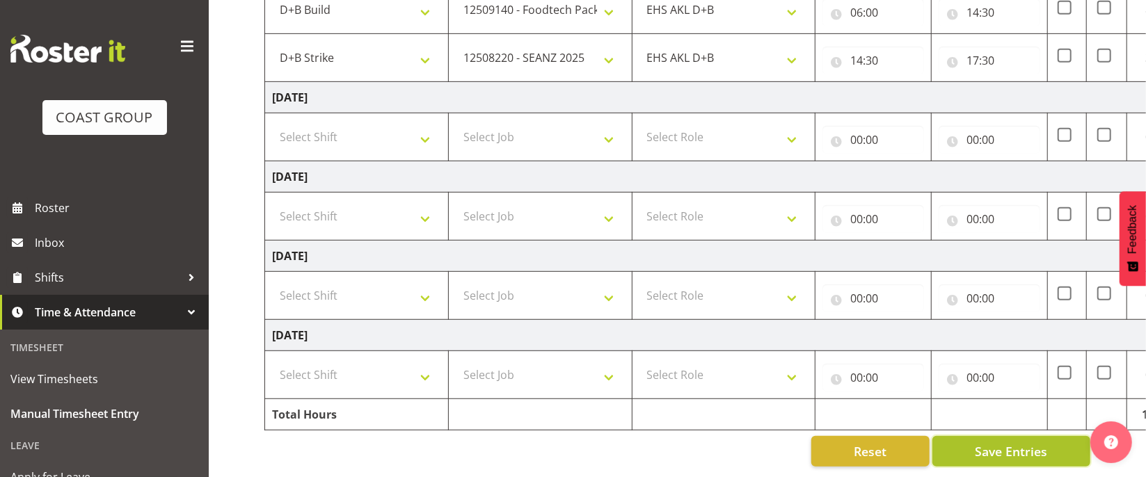
click at [998, 447] on span "Save Entries" at bounding box center [1011, 451] width 72 height 18
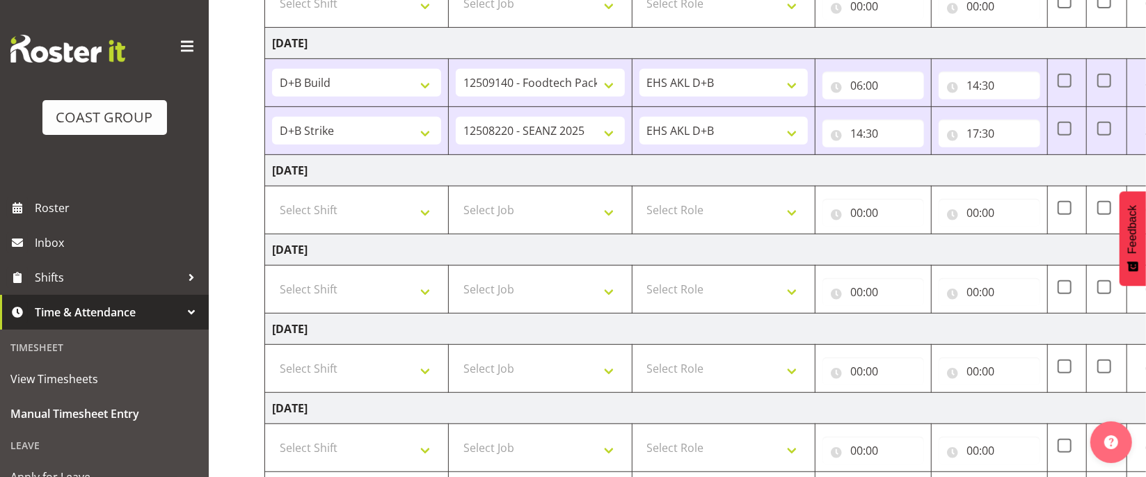
scroll to position [401, 0]
click at [384, 219] on select "Select Shift D+B @ [PERSON_NAME] D+B Build D+B Build NZACA D+B Build Tech Day […" at bounding box center [356, 212] width 169 height 28
select select "24997"
click at [272, 202] on select "Select Shift D+B @ [PERSON_NAME] D+B Build D+B Build NZACA D+B Build Tech Day […" at bounding box center [356, 212] width 169 height 28
click at [570, 221] on select "Select Job 1 Carlton Events 1 [PERSON_NAME][GEOGRAPHIC_DATA] 1 [PERSON_NAME][GE…" at bounding box center [540, 212] width 169 height 28
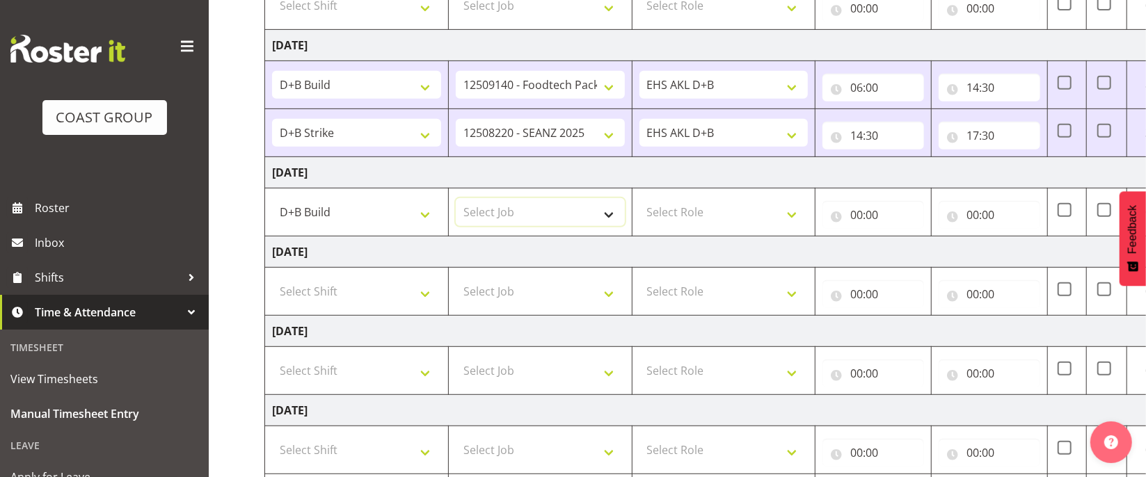
select select "69"
click at [456, 202] on select "Select Job 1 Carlton Events 1 [PERSON_NAME][GEOGRAPHIC_DATA] 1 [PERSON_NAME][GE…" at bounding box center [540, 212] width 169 height 28
click at [751, 216] on select "Select Role EHS AKL D+B" at bounding box center [723, 212] width 169 height 28
select select "194"
click at [639, 202] on select "Select Role EHS AKL D+B" at bounding box center [723, 212] width 169 height 28
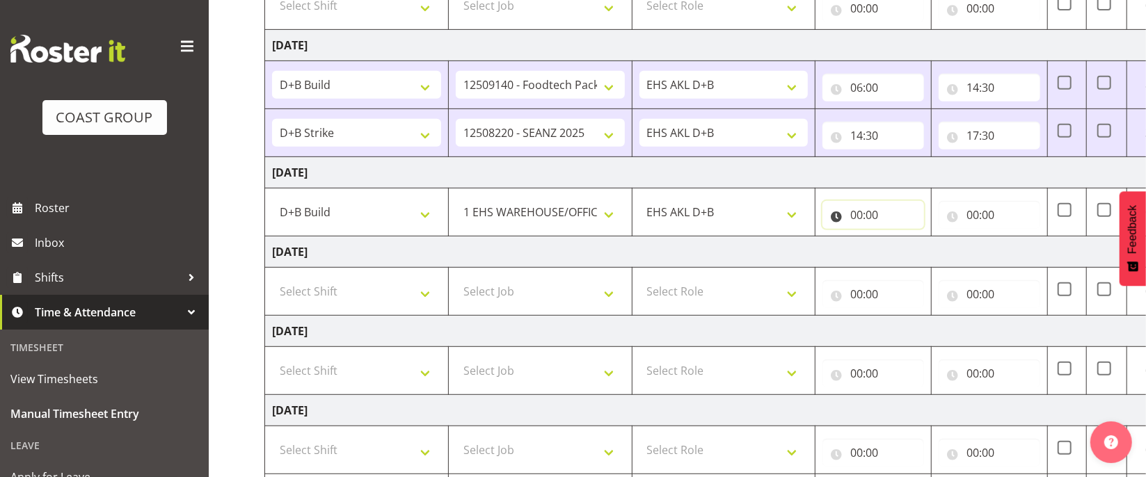
click at [854, 221] on input "00:00" at bounding box center [873, 215] width 102 height 28
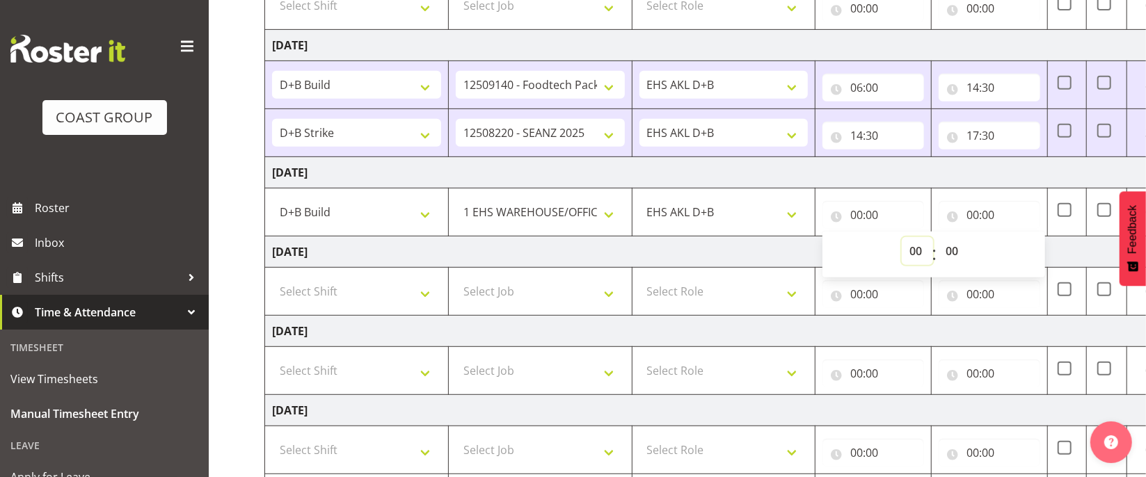
click at [916, 253] on select "00 01 02 03 04 05 06 07 08 09 10 11 12 13 14 15 16 17 18 19 20 21 22 23" at bounding box center [917, 251] width 31 height 28
select select "7"
click at [902, 241] on select "00 01 02 03 04 05 06 07 08 09 10 11 12 13 14 15 16 17 18 19 20 21 22 23" at bounding box center [917, 251] width 31 height 28
type input "07:00"
click at [976, 217] on input "00:00" at bounding box center [989, 215] width 102 height 28
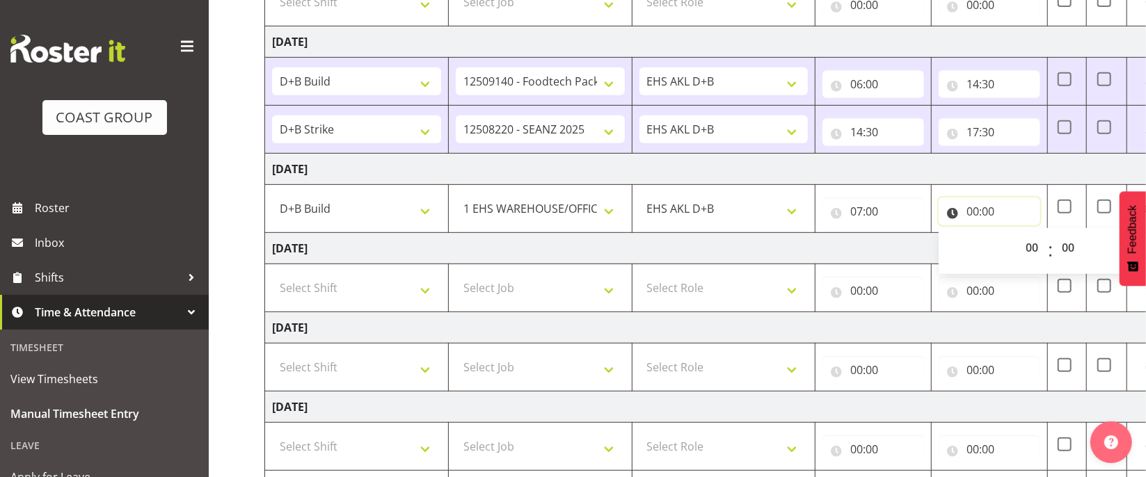
scroll to position [406, 0]
click at [1032, 250] on select "00 01 02 03 04 05 06 07 08 09 10 11 12 13 14 15 16 17 18 19 20 21 22 23" at bounding box center [1033, 246] width 31 height 28
select select "12"
click at [1018, 235] on select "00 01 02 03 04 05 06 07 08 09 10 11 12 13 14 15 16 17 18 19 20 21 22 23" at bounding box center [1033, 246] width 31 height 28
type input "12:00"
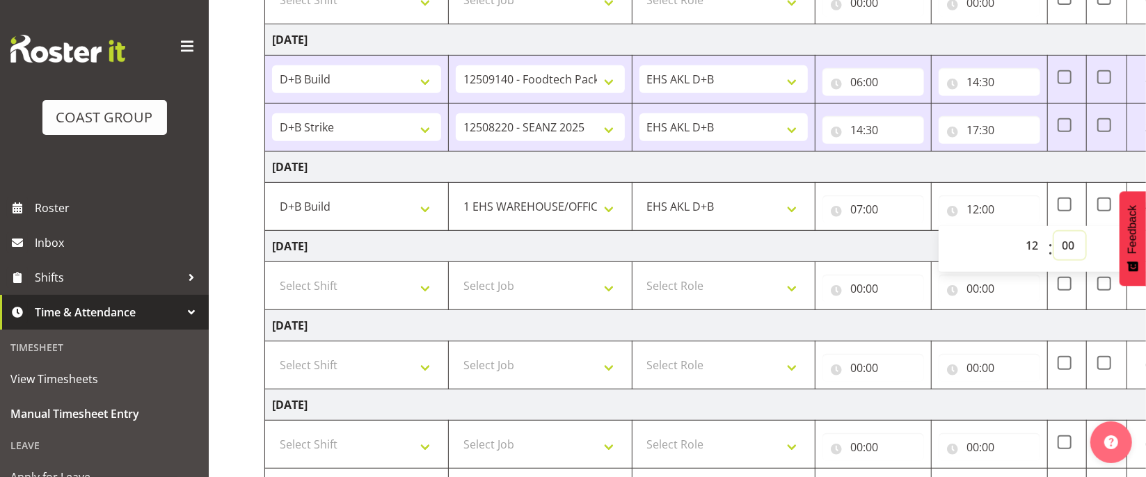
click at [1067, 248] on select "00 01 02 03 04 05 06 07 08 09 10 11 12 13 14 15 16 17 18 19 20 21 22 23 24 25 2…" at bounding box center [1069, 246] width 31 height 28
select select "30"
click at [1054, 235] on select "00 01 02 03 04 05 06 07 08 09 10 11 12 13 14 15 16 17 18 19 20 21 22 23 24 25 2…" at bounding box center [1069, 246] width 31 height 28
type input "12:30"
click at [710, 250] on td "[DATE]" at bounding box center [751, 246] width 973 height 31
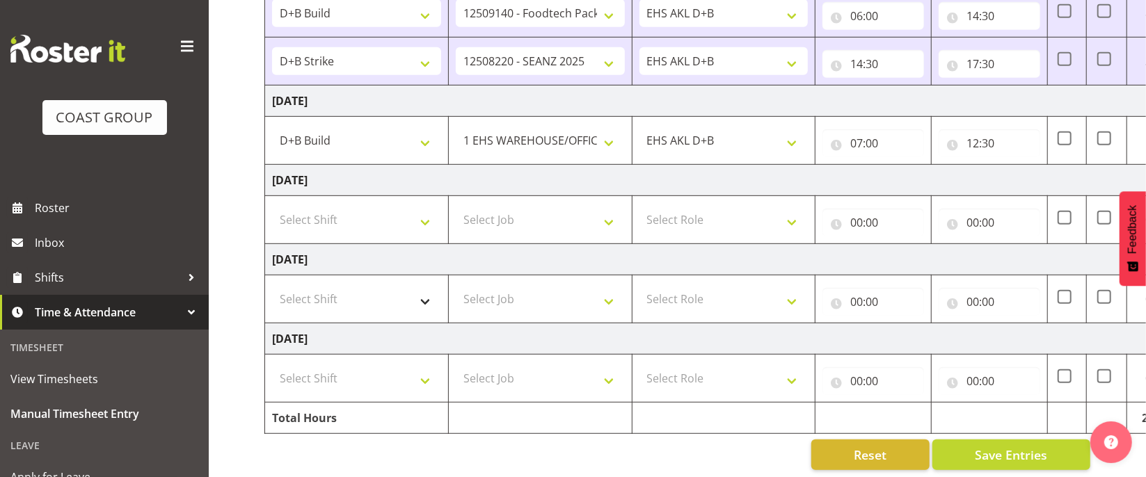
scroll to position [481, 0]
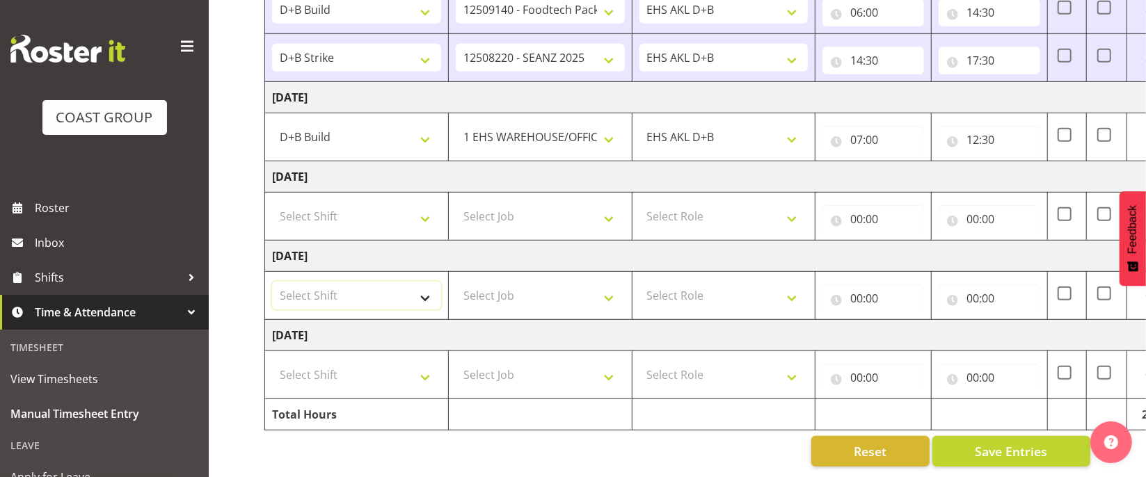
click at [384, 293] on select "Select Shift D+B @ [PERSON_NAME] D+B Build D+B Build NZACA D+B Build Tech Day […" at bounding box center [356, 296] width 169 height 28
click at [377, 303] on select "Select Shift D+B @ [PERSON_NAME] D+B Build D+B Build NZACA D+B Build Tech Day […" at bounding box center [356, 296] width 169 height 28
select select "24997"
click at [272, 282] on select "Select Shift D+B @ [PERSON_NAME] D+B Build D+B Build NZACA D+B Build Tech Day […" at bounding box center [356, 296] width 169 height 28
click at [566, 300] on select "Select Job 1 Carlton Events 1 [PERSON_NAME][GEOGRAPHIC_DATA] 1 [PERSON_NAME][GE…" at bounding box center [540, 296] width 169 height 28
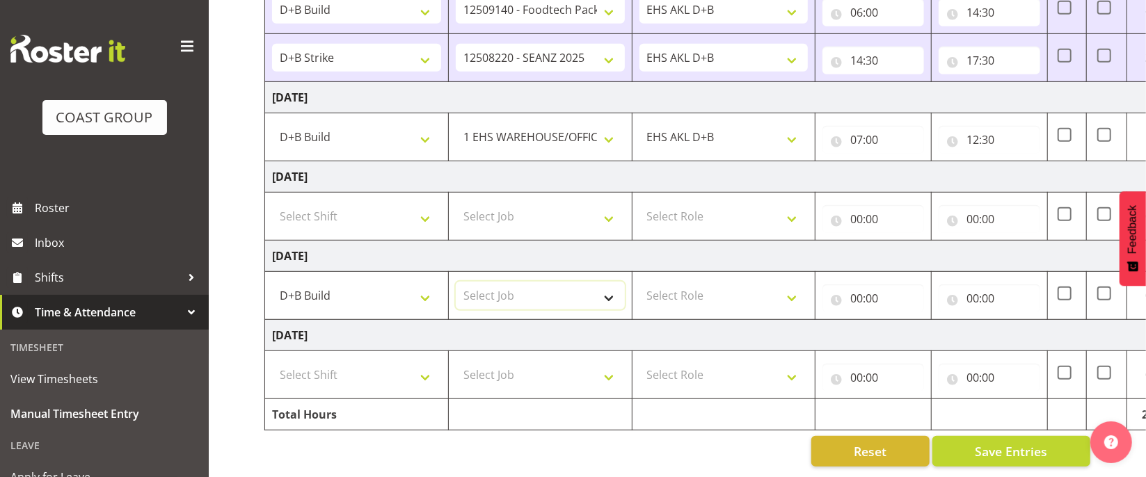
select select "69"
click at [456, 282] on select "Select Job 1 Carlton Events 1 [PERSON_NAME][GEOGRAPHIC_DATA] 1 [PERSON_NAME][GE…" at bounding box center [540, 296] width 169 height 28
click at [717, 288] on select "Select Role EHS AKL D+B" at bounding box center [723, 296] width 169 height 28
select select "194"
click at [639, 282] on select "Select Role EHS AKL D+B" at bounding box center [723, 296] width 169 height 28
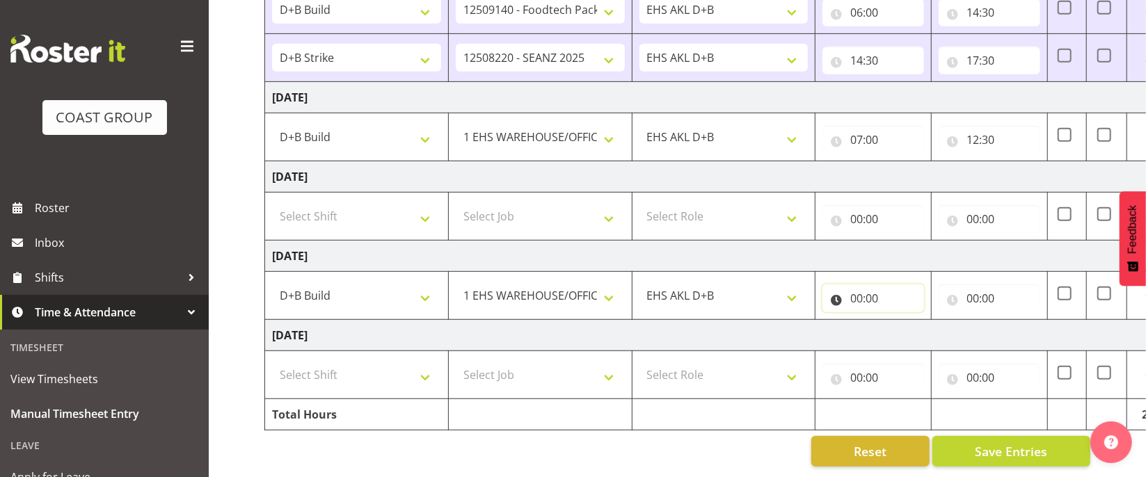
click at [858, 296] on input "00:00" at bounding box center [873, 299] width 102 height 28
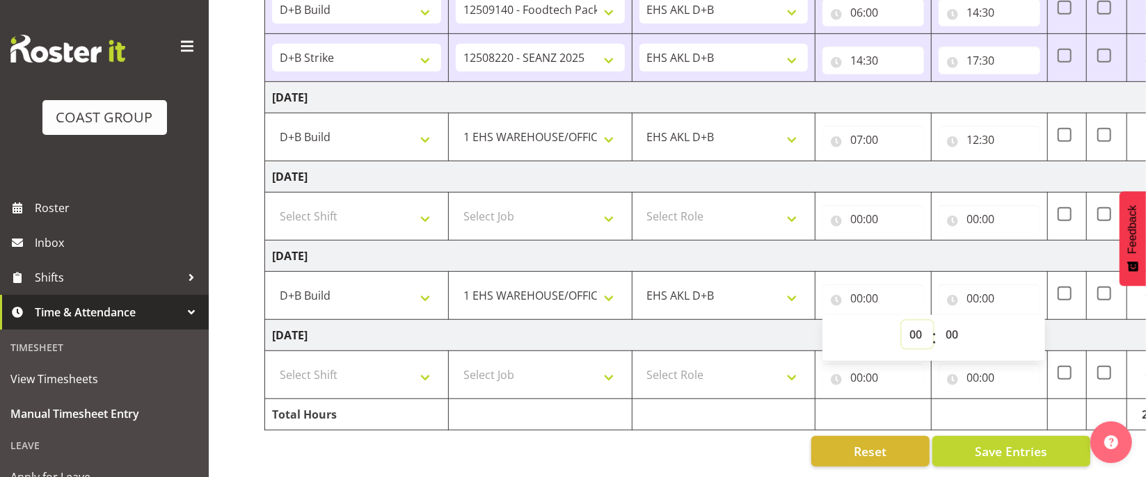
click at [914, 339] on select "00 01 02 03 04 05 06 07 08 09 10 11 12 13 14 15 16 17 18 19 20 21 22 23" at bounding box center [917, 335] width 31 height 28
select select "6"
click at [902, 321] on select "00 01 02 03 04 05 06 07 08 09 10 11 12 13 14 15 16 17 18 19 20 21 22 23" at bounding box center [917, 335] width 31 height 28
type input "06:00"
click at [991, 292] on input "00:00" at bounding box center [989, 299] width 102 height 28
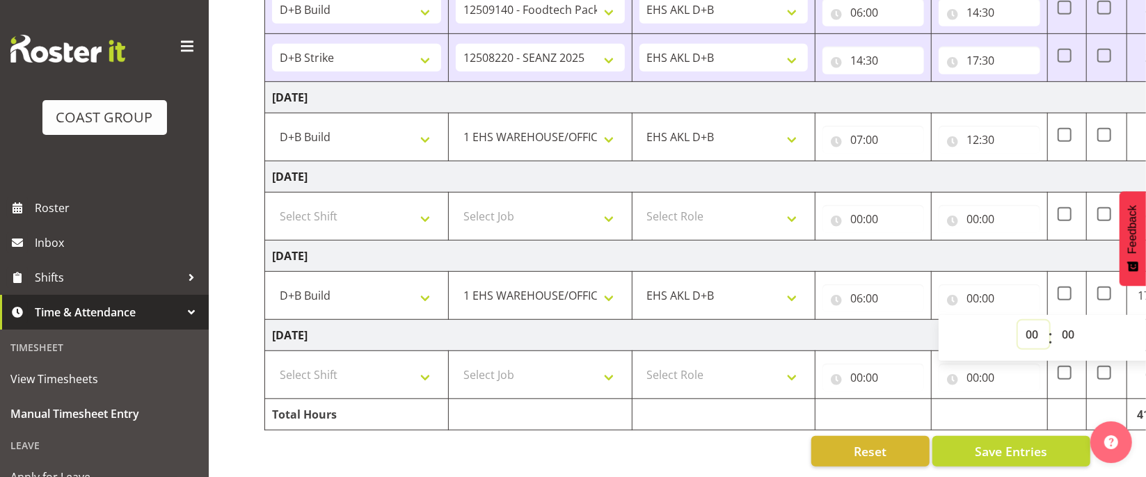
click at [1033, 337] on select "00 01 02 03 04 05 06 07 08 09 10 11 12 13 14 15 16 17 18 19 20 21 22 23" at bounding box center [1033, 335] width 31 height 28
select select "14"
click at [1018, 321] on select "00 01 02 03 04 05 06 07 08 09 10 11 12 13 14 15 16 17 18 19 20 21 22 23" at bounding box center [1033, 335] width 31 height 28
type input "14:00"
drag, startPoint x: 1071, startPoint y: 337, endPoint x: 1069, endPoint y: 328, distance: 10.0
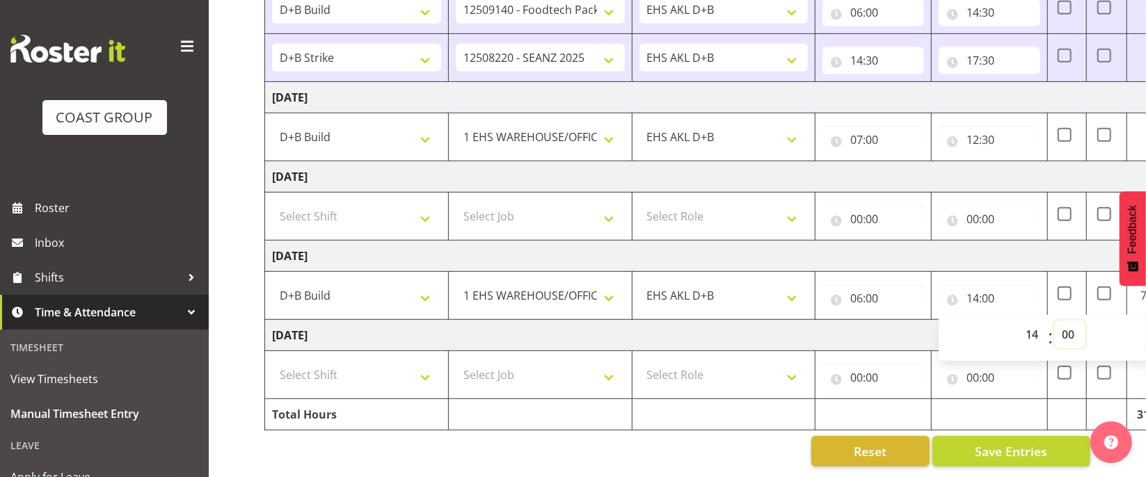
click at [1071, 337] on select "00 01 02 03 04 05 06 07 08 09 10 11 12 13 14 15 16 17 18 19 20 21 22 23 24 25 2…" at bounding box center [1069, 335] width 31 height 28
select select "30"
click at [1054, 321] on select "00 01 02 03 04 05 06 07 08 09 10 11 12 13 14 15 16 17 18 19 20 21 22 23 24 25 2…" at bounding box center [1069, 335] width 31 height 28
type input "14:30"
click at [1011, 455] on span "Save Entries" at bounding box center [1011, 451] width 72 height 18
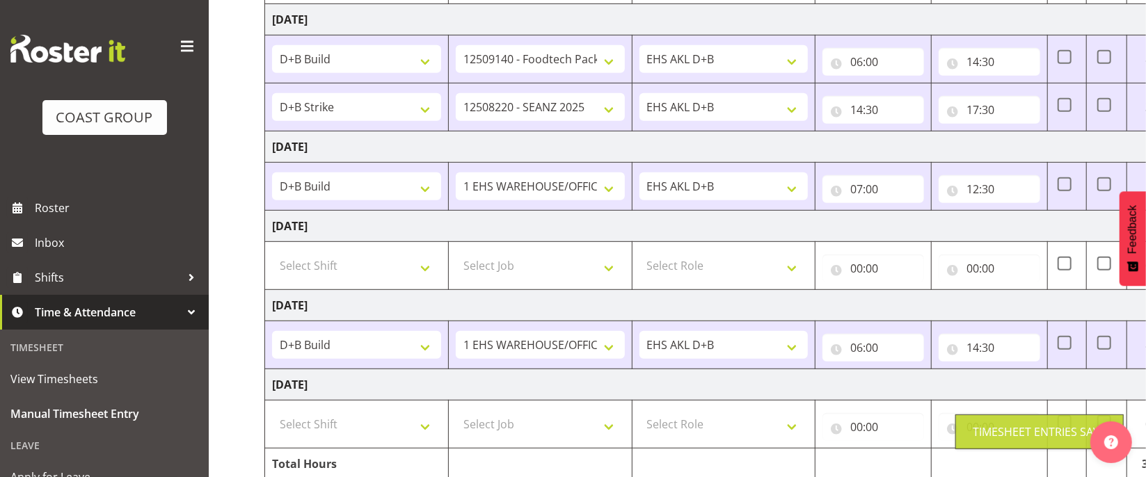
scroll to position [481, 0]
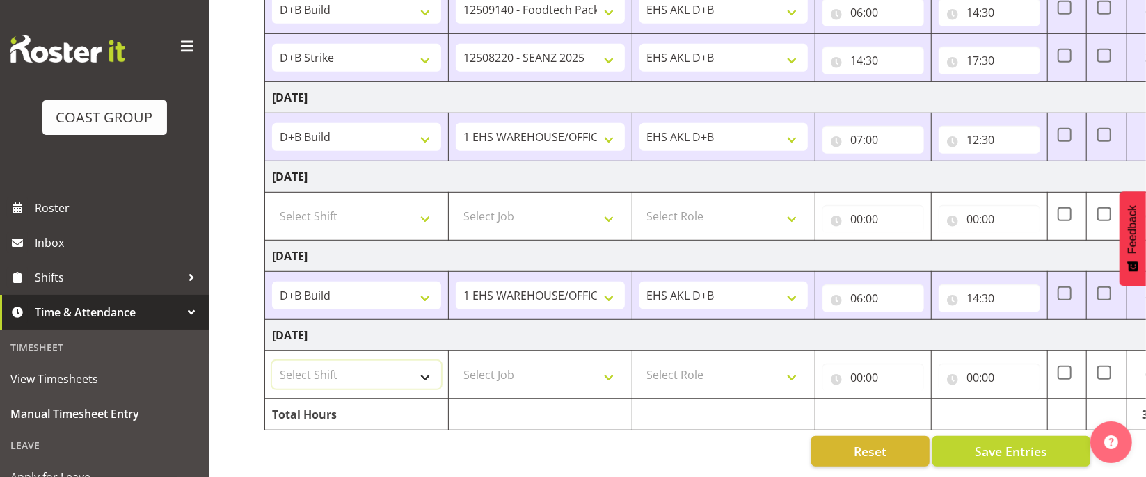
click at [358, 367] on select "Select Shift D+B @ [PERSON_NAME] D+B Build D+B Build NZACA D+B Build Tech Day […" at bounding box center [356, 375] width 169 height 28
select select "24997"
click at [272, 361] on select "Select Shift D+B @ [PERSON_NAME] D+B Build D+B Build NZACA D+B Build Tech Day […" at bounding box center [356, 375] width 169 height 28
click at [531, 376] on select "Select Job 1 Carlton Events 1 [PERSON_NAME][GEOGRAPHIC_DATA] 1 [PERSON_NAME][GE…" at bounding box center [540, 375] width 169 height 28
select select "9321"
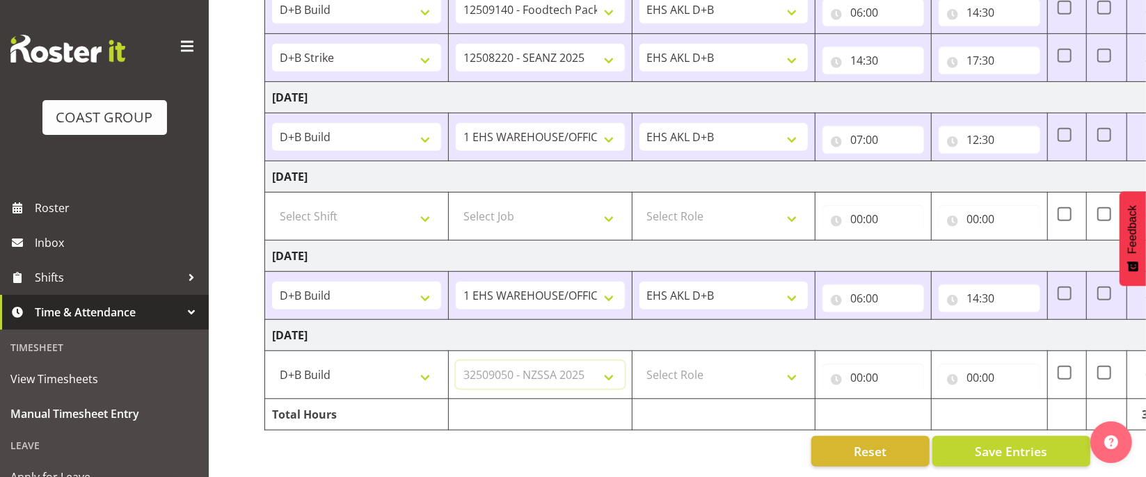
click at [456, 361] on select "Select Job 1 Carlton Events 1 [PERSON_NAME][GEOGRAPHIC_DATA] 1 [PERSON_NAME][GE…" at bounding box center [540, 375] width 169 height 28
click at [691, 373] on select "Select Role EHS AKL D+B" at bounding box center [723, 375] width 169 height 28
select select "194"
click at [639, 361] on select "Select Role EHS AKL D+B" at bounding box center [723, 375] width 169 height 28
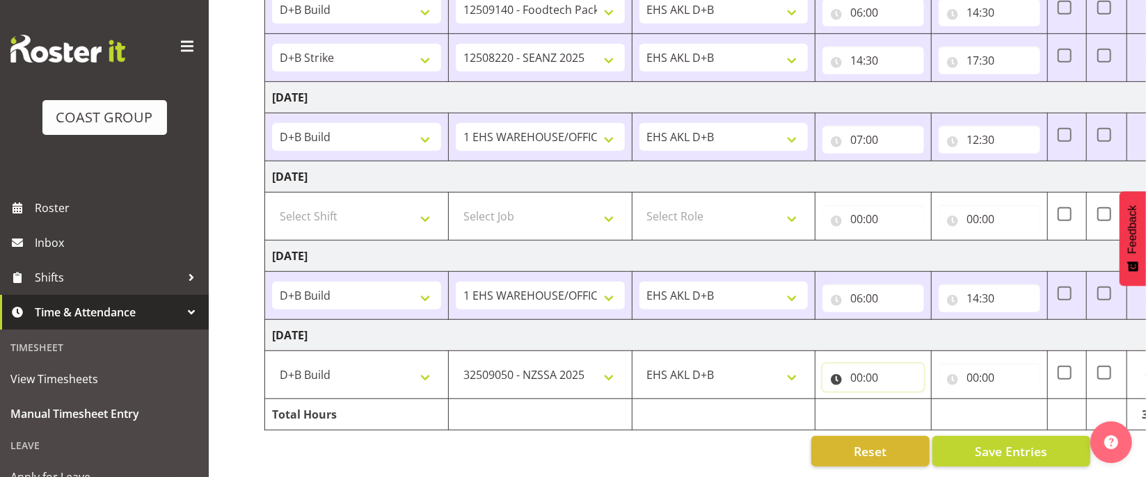
click at [865, 376] on input "00:00" at bounding box center [873, 378] width 102 height 28
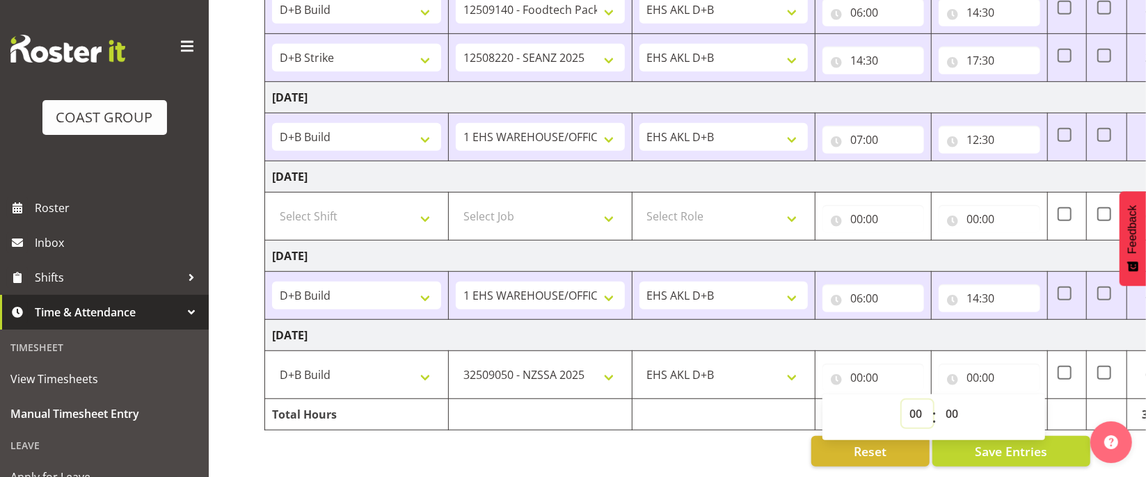
click at [918, 415] on select "00 01 02 03 04 05 06 07 08 09 10 11 12 13 14 15 16 17 18 19 20 21 22 23" at bounding box center [917, 414] width 31 height 28
select select "5"
click at [902, 401] on select "00 01 02 03 04 05 06 07 08 09 10 11 12 13 14 15 16 17 18 19 20 21 22 23" at bounding box center [917, 414] width 31 height 28
type input "05:00"
click at [975, 380] on input "00:00" at bounding box center [989, 378] width 102 height 28
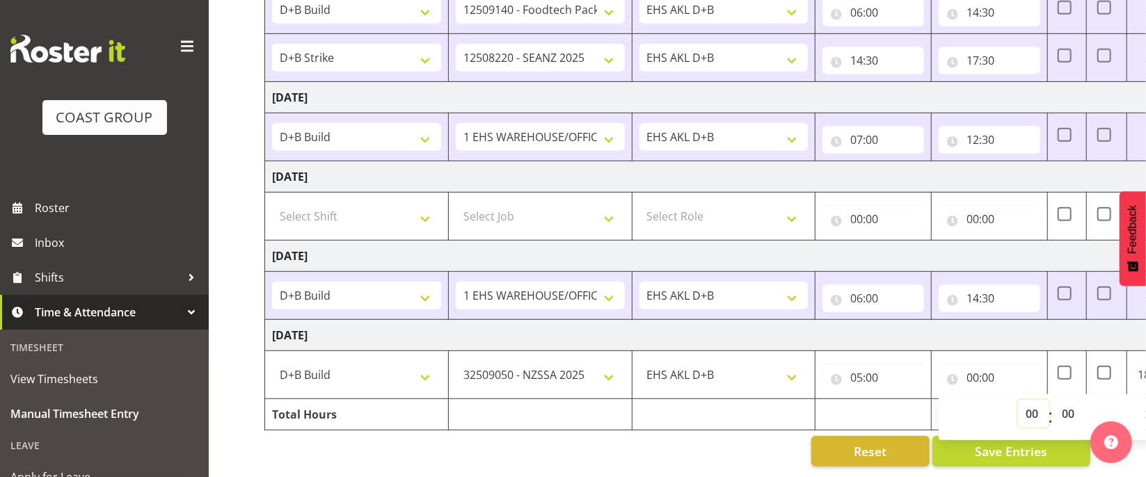
click at [1028, 413] on select "00 01 02 03 04 05 06 07 08 09 10 11 12 13 14 15 16 17 18 19 20 21 22 23" at bounding box center [1033, 414] width 31 height 28
select select "16"
click at [1018, 401] on select "00 01 02 03 04 05 06 07 08 09 10 11 12 13 14 15 16 17 18 19 20 21 22 23" at bounding box center [1033, 414] width 31 height 28
type input "16:00"
click at [993, 459] on span "Save Entries" at bounding box center [1011, 451] width 72 height 18
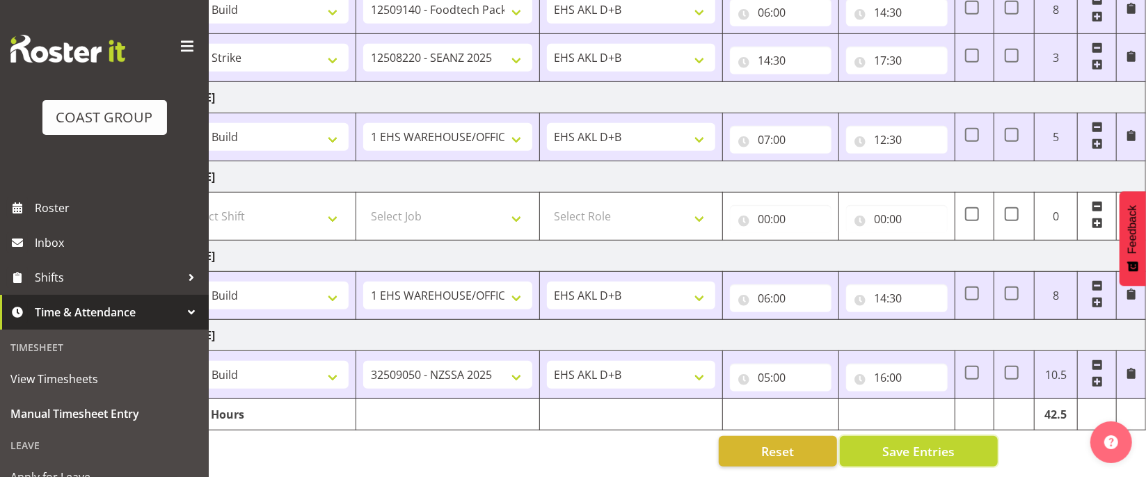
scroll to position [0, 0]
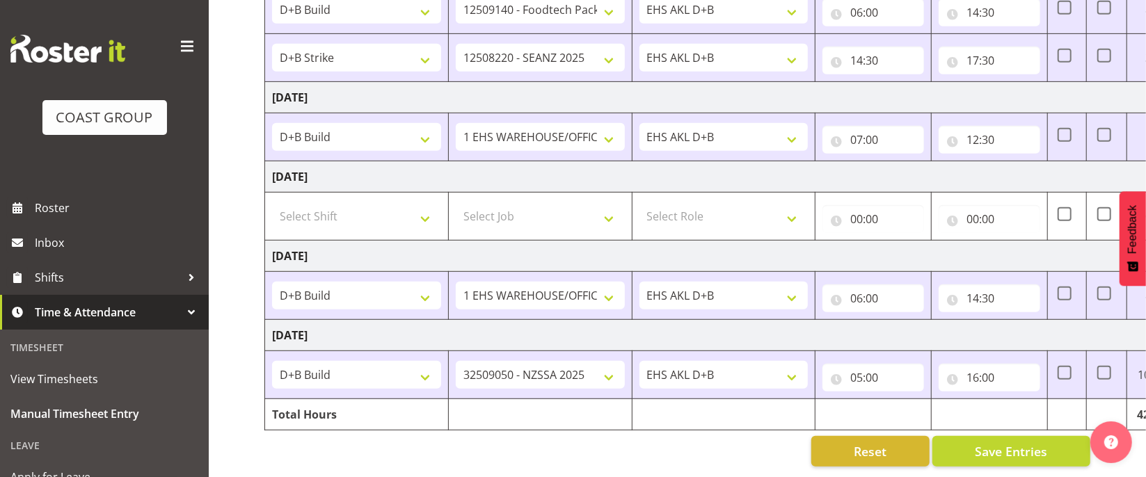
click at [611, 445] on div "Reset Save Entries" at bounding box center [677, 451] width 826 height 31
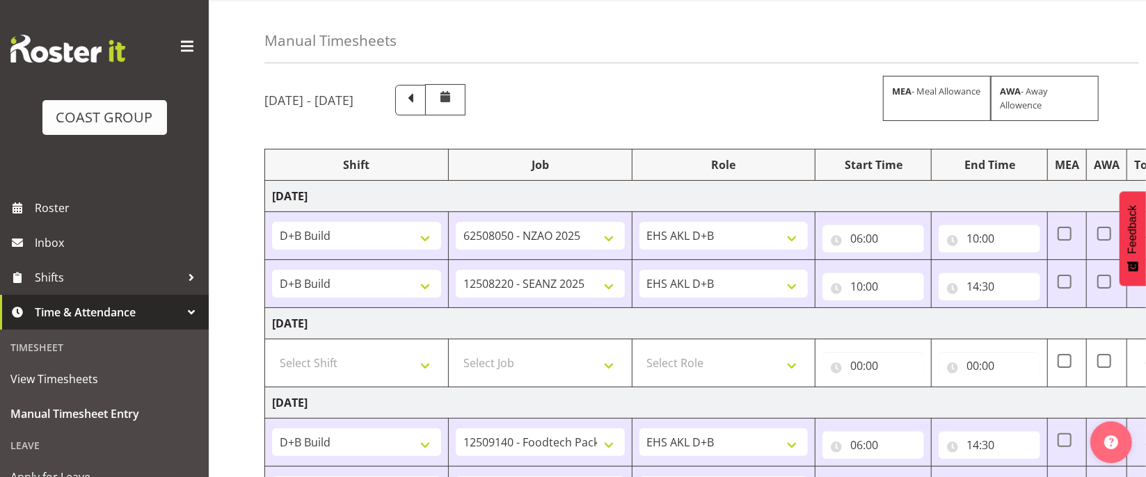
scroll to position [31, 0]
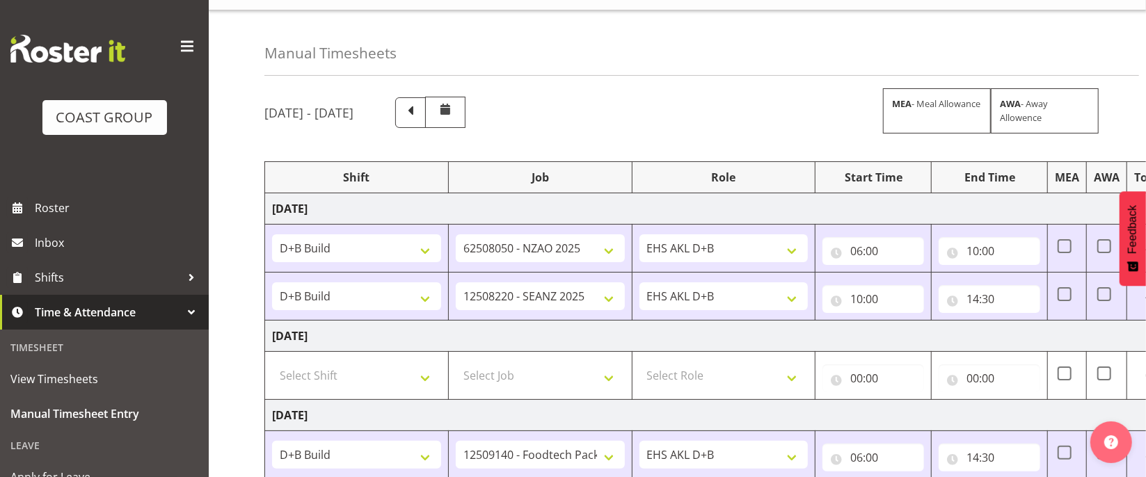
click at [229, 243] on div "Manual Timesheets [DATE] - [DATE] MEA - Meal Allowance AWA - Away Allowence Shi…" at bounding box center [677, 466] width 937 height 912
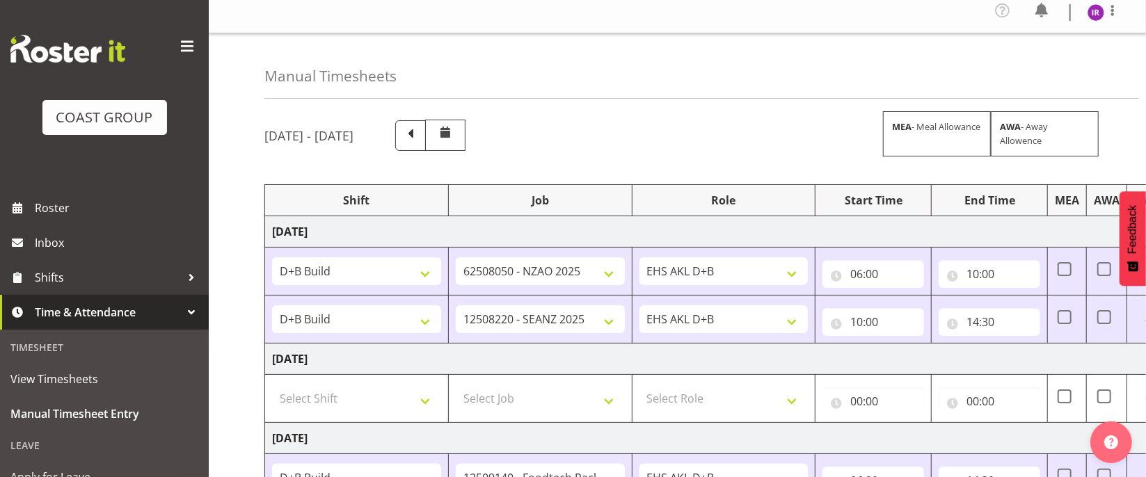
scroll to position [0, 0]
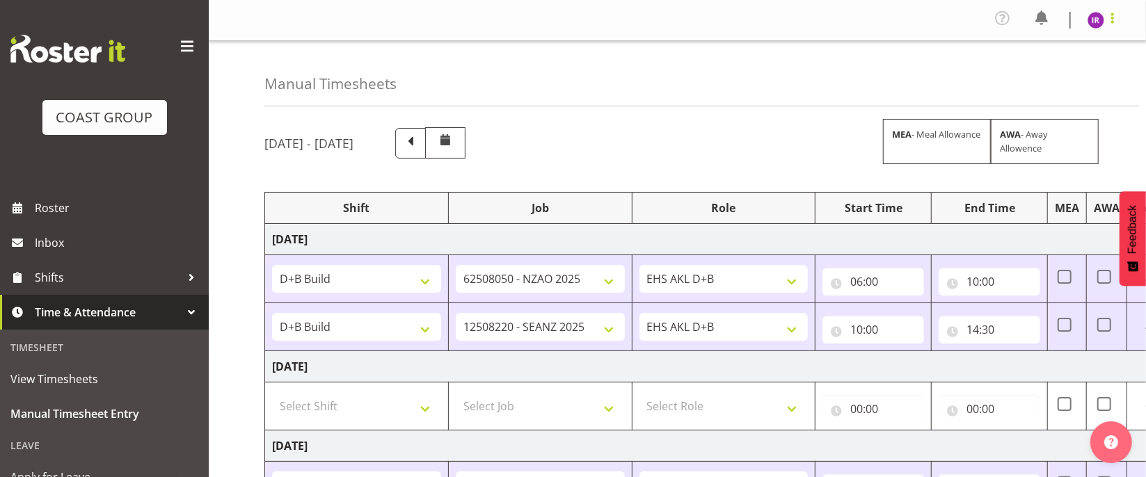
click at [1110, 15] on span at bounding box center [1112, 18] width 17 height 17
click at [1052, 65] on link "Log Out" at bounding box center [1054, 76] width 134 height 25
